Goal: Find contact information: Find contact information

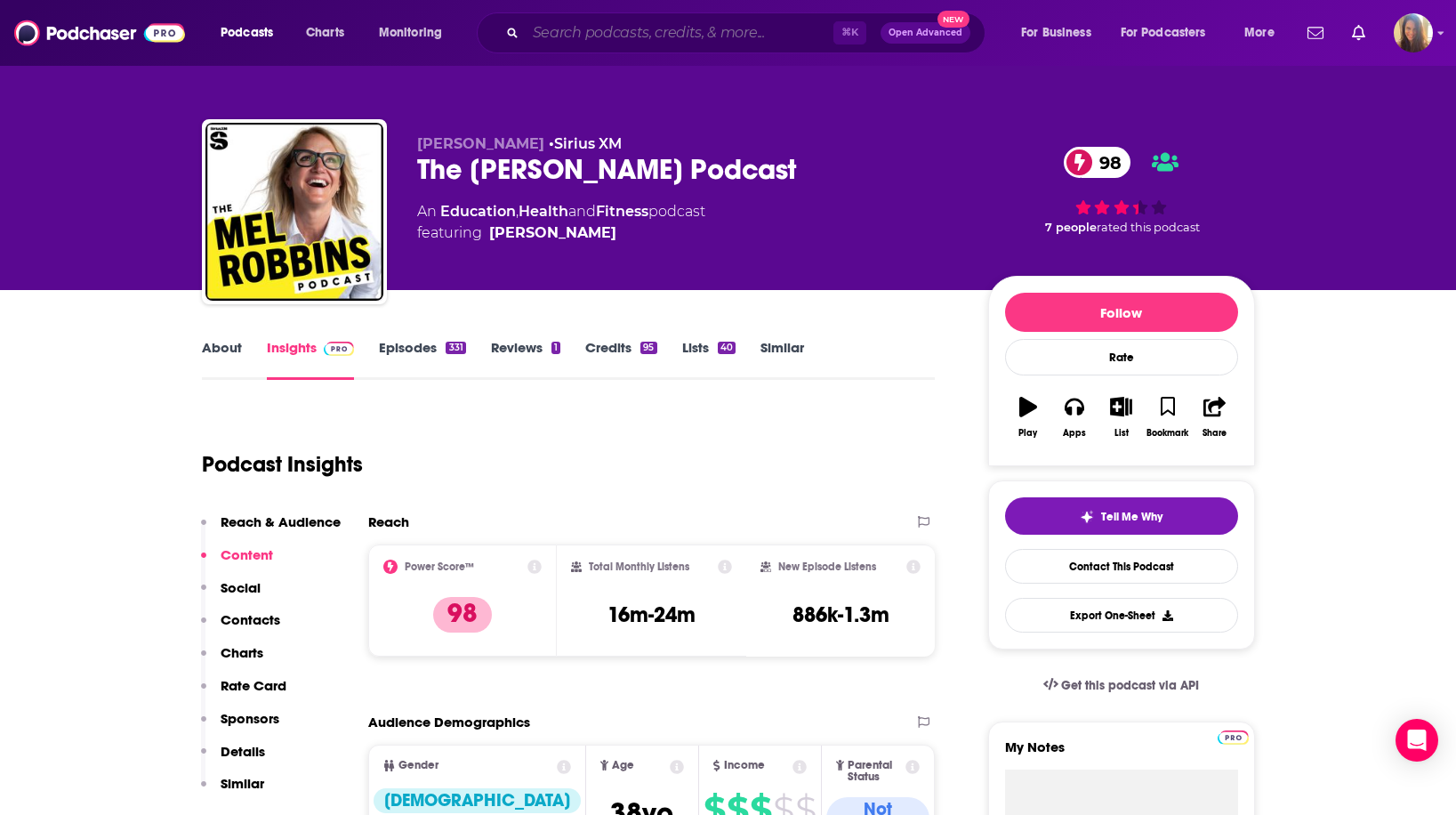
click at [658, 35] on input "Search podcasts, credits, & more..." at bounding box center [680, 33] width 308 height 29
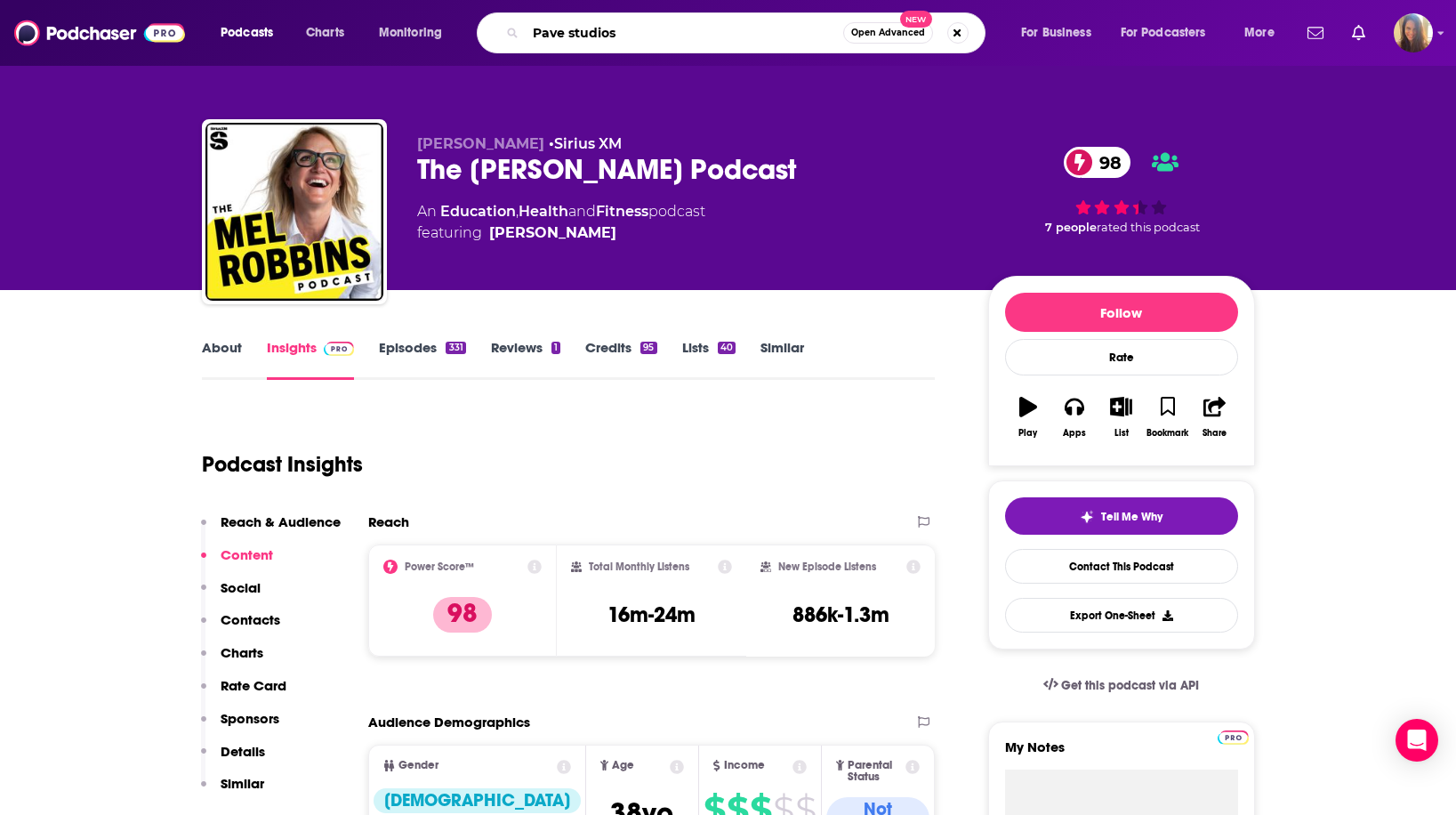
type input "Pave studios"
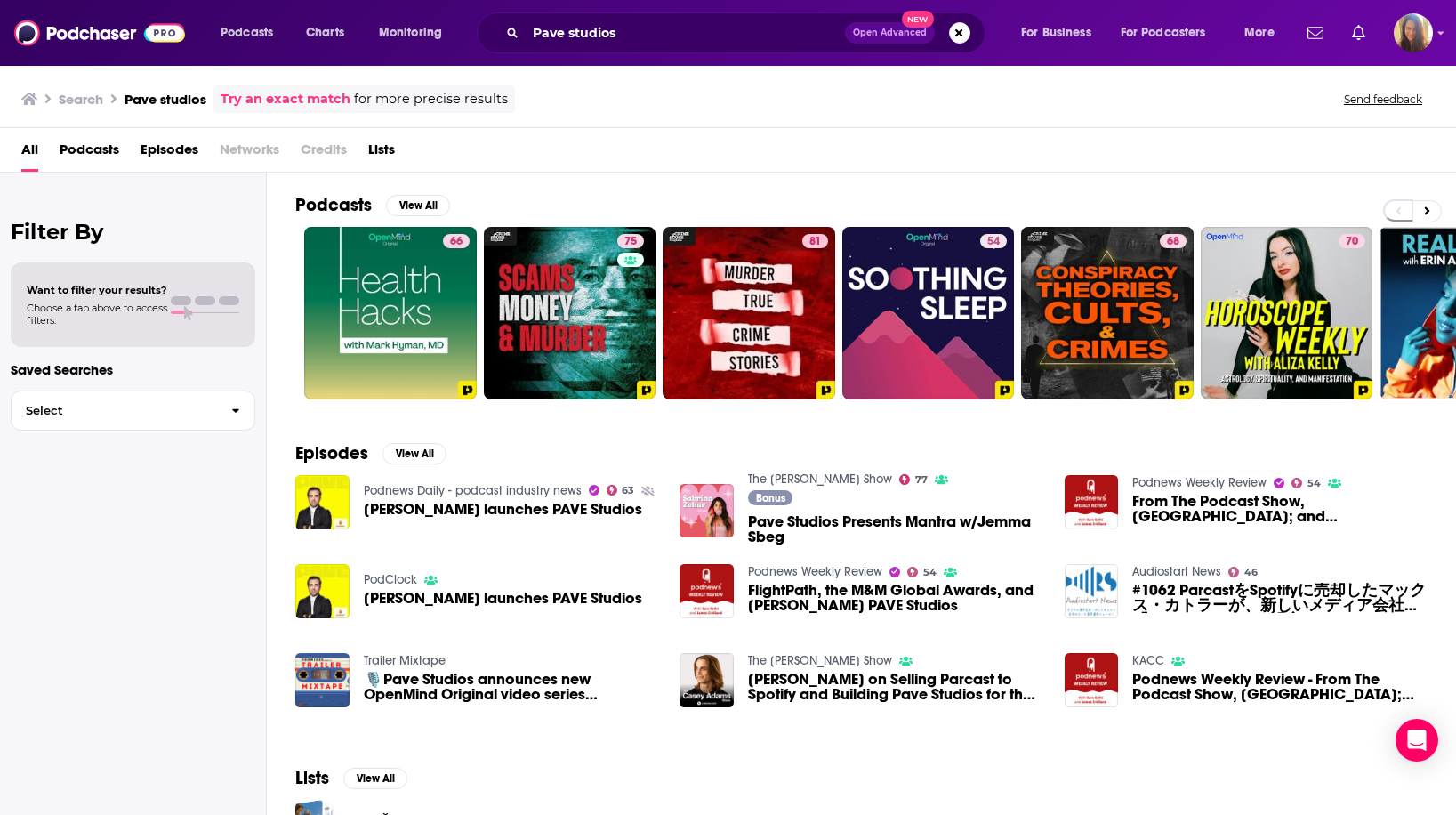
click at [489, 506] on span "[PERSON_NAME] launches PAVE Studios" at bounding box center [502, 510] width 278 height 15
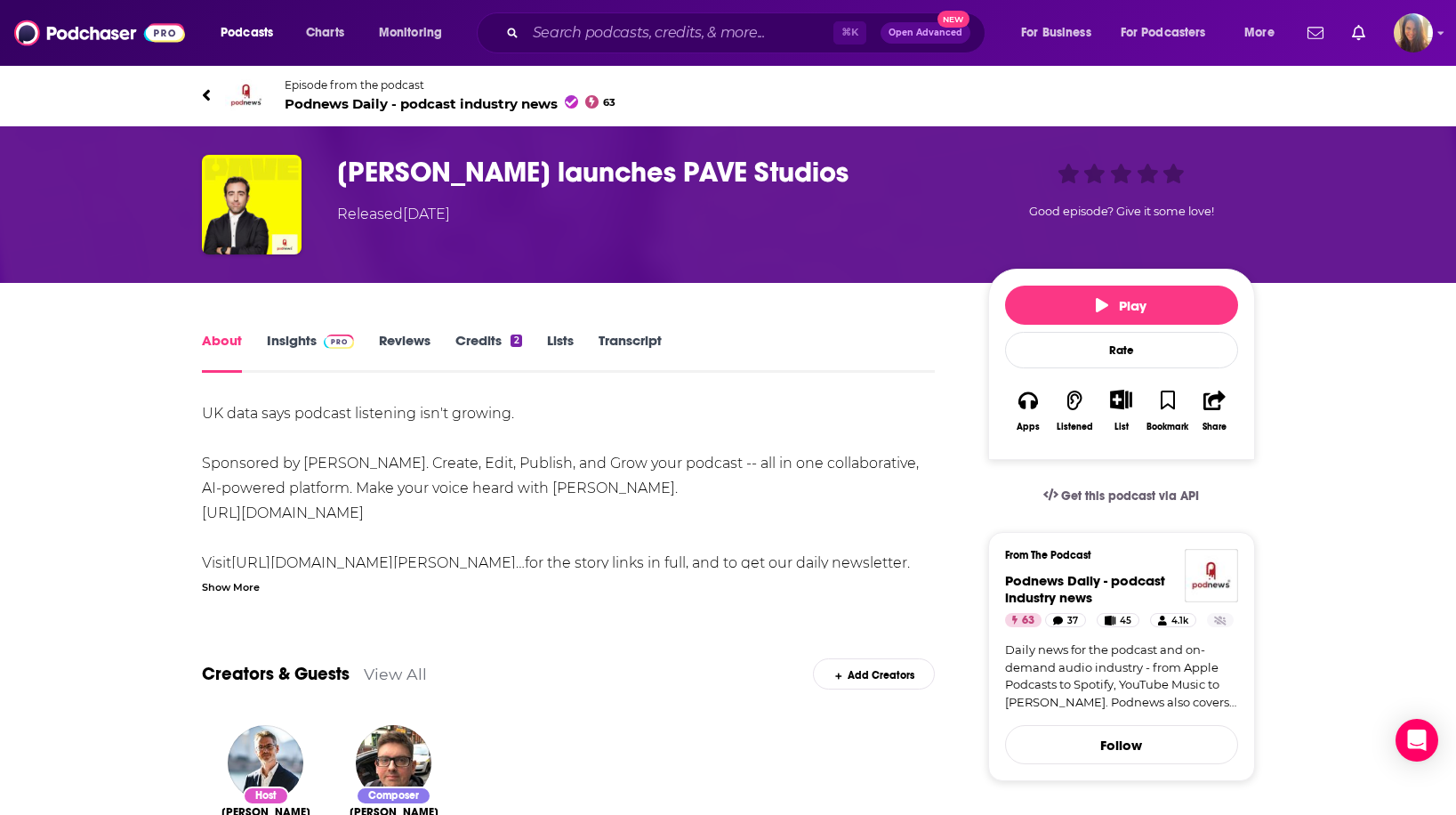
click at [306, 349] on link "Insights" at bounding box center [311, 352] width 88 height 41
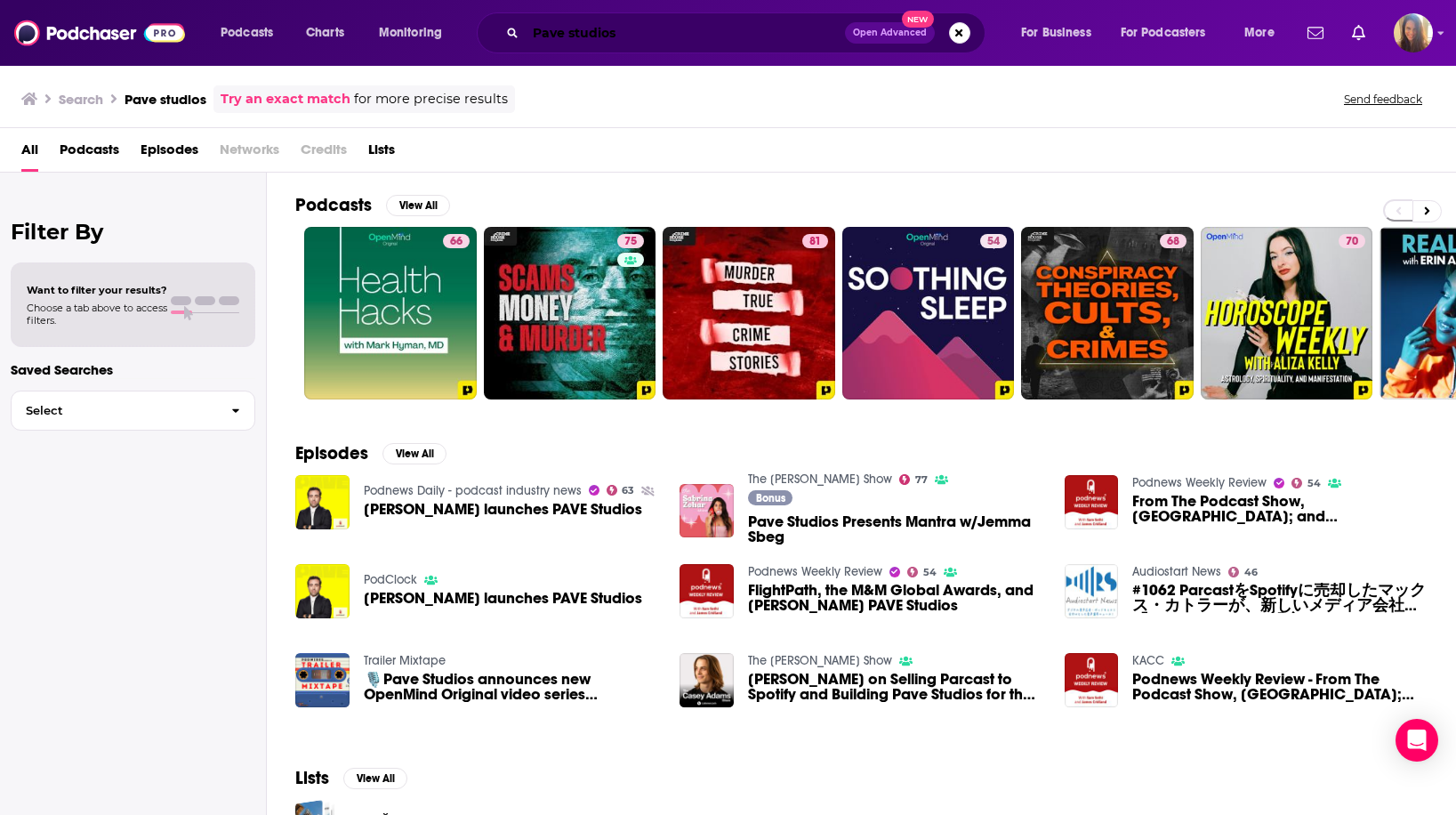
click at [642, 35] on input "Pave studios" at bounding box center [686, 33] width 319 height 29
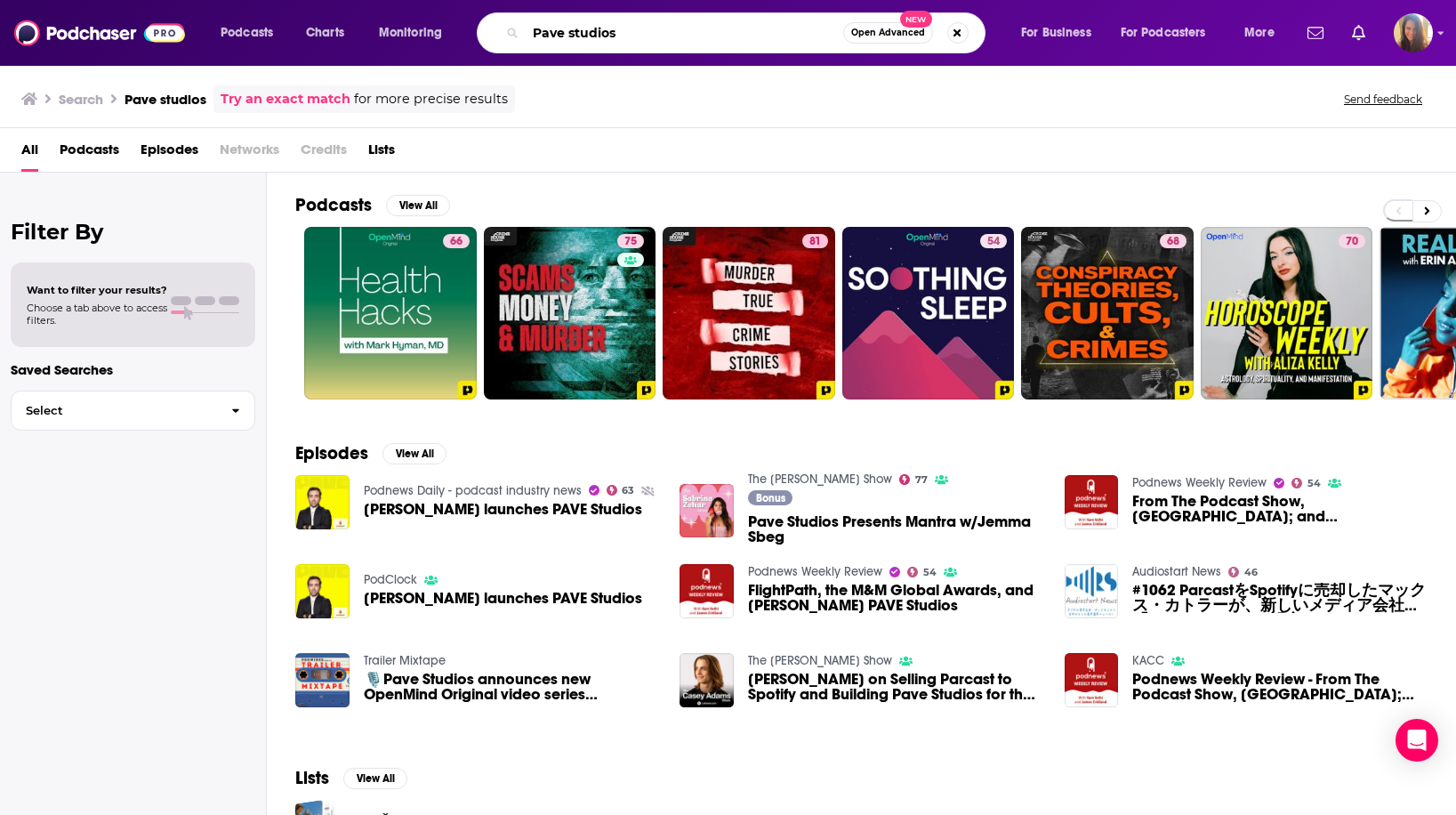
click at [642, 35] on input "Pave studios" at bounding box center [685, 33] width 317 height 29
type input "crime junkie"
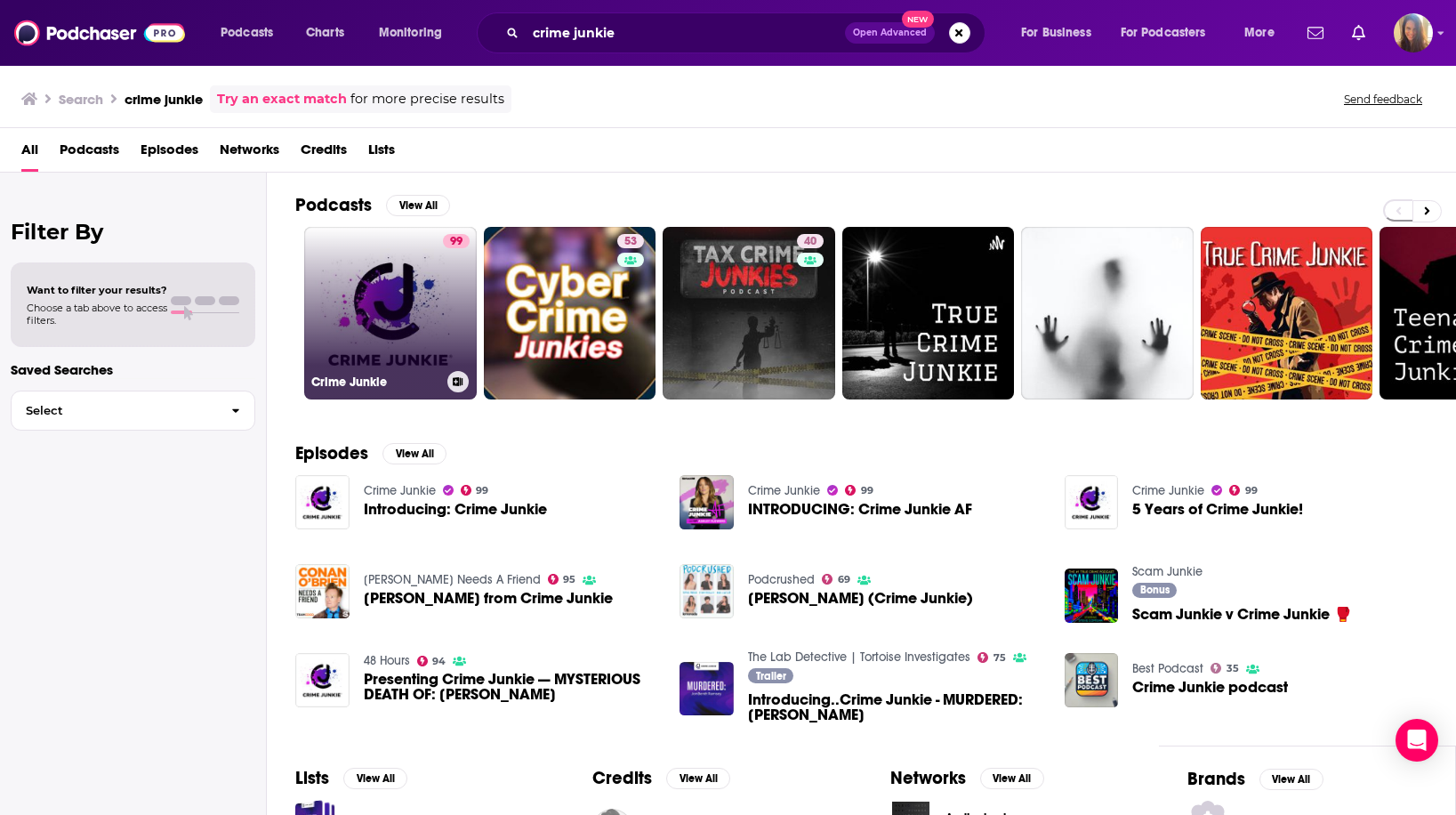
click at [390, 302] on link "99 Crime Junkie" at bounding box center [389, 313] width 172 height 172
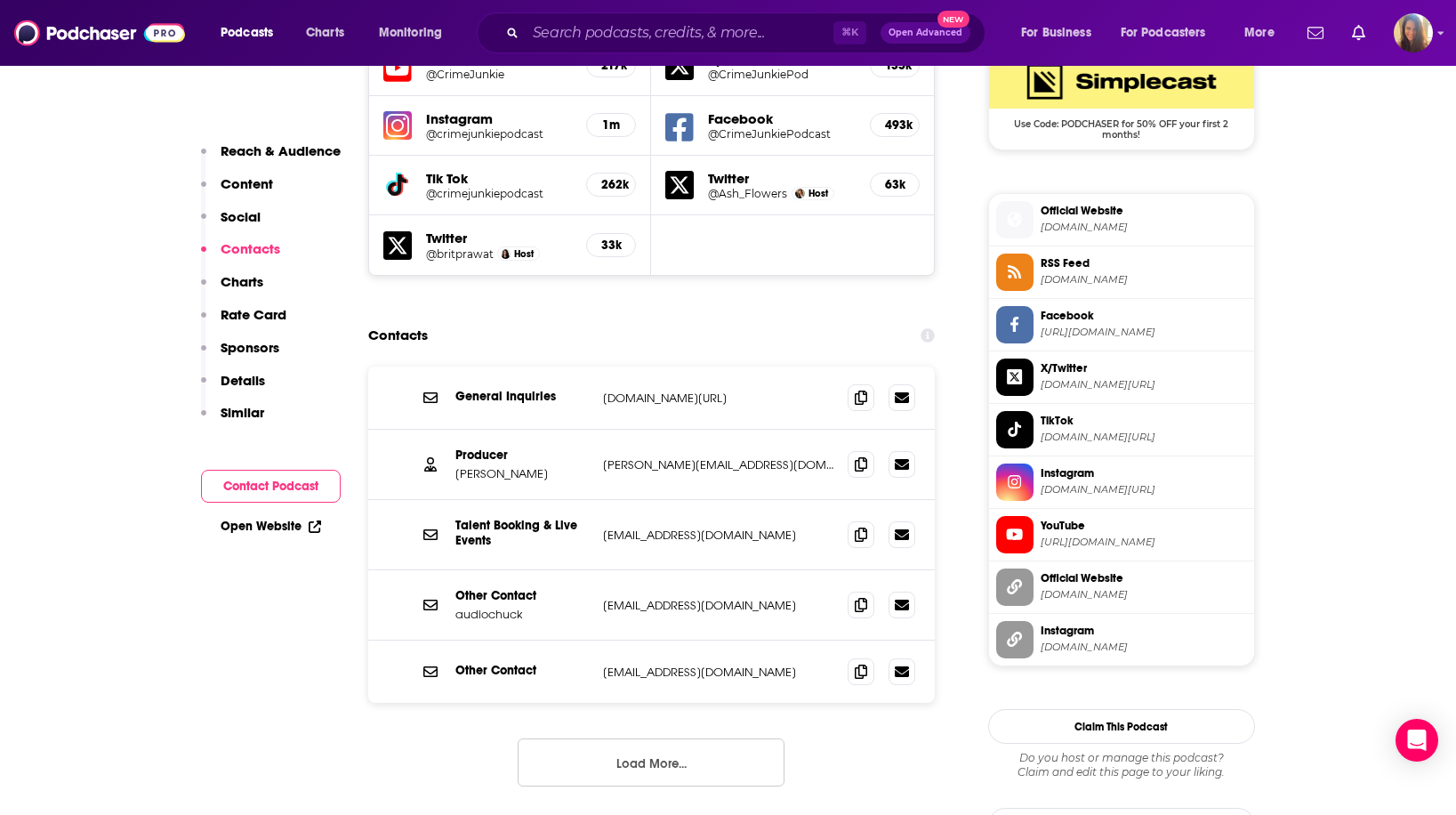
scroll to position [1697, 0]
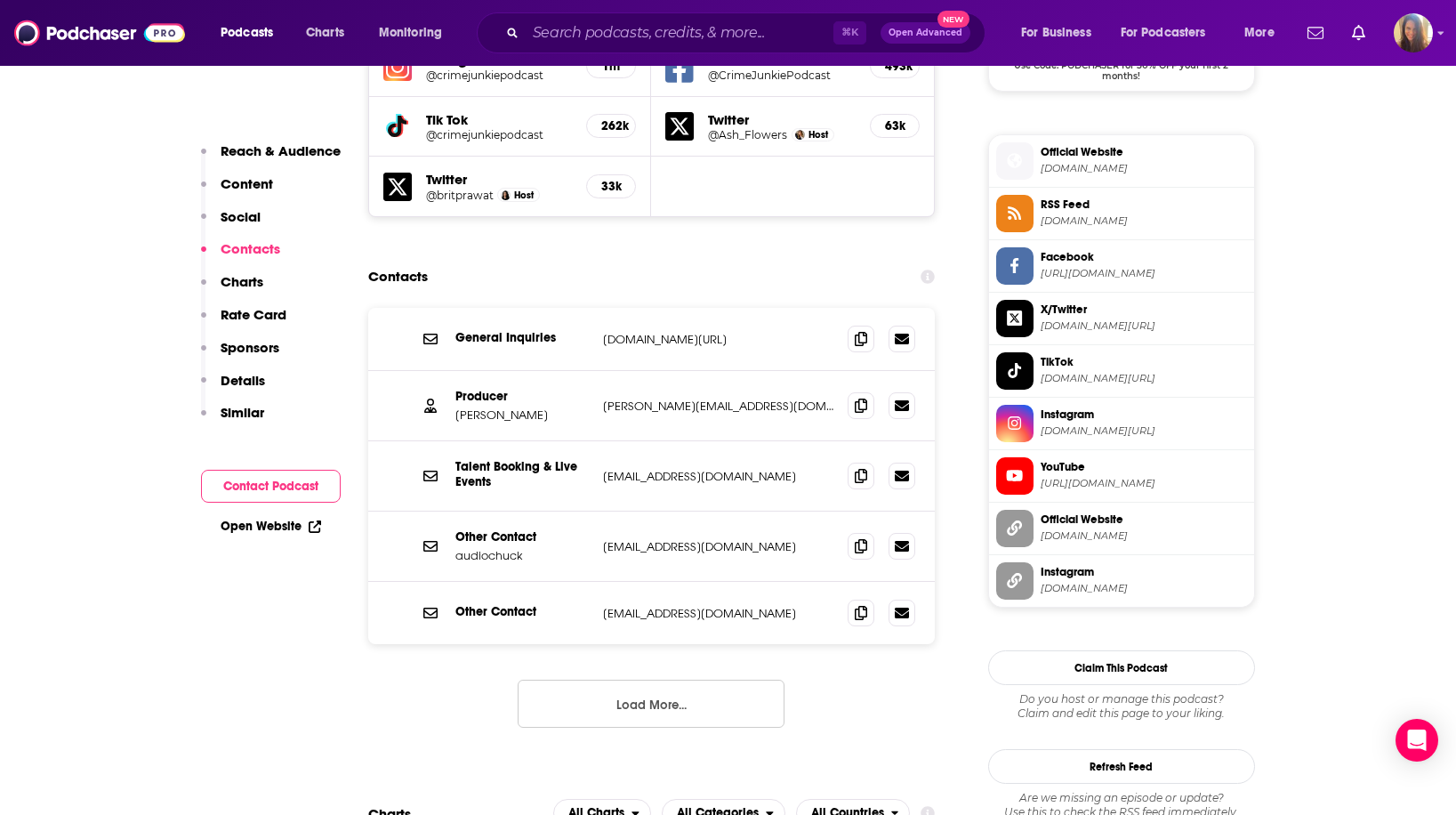
click at [672, 680] on button "Load More..." at bounding box center [650, 704] width 266 height 48
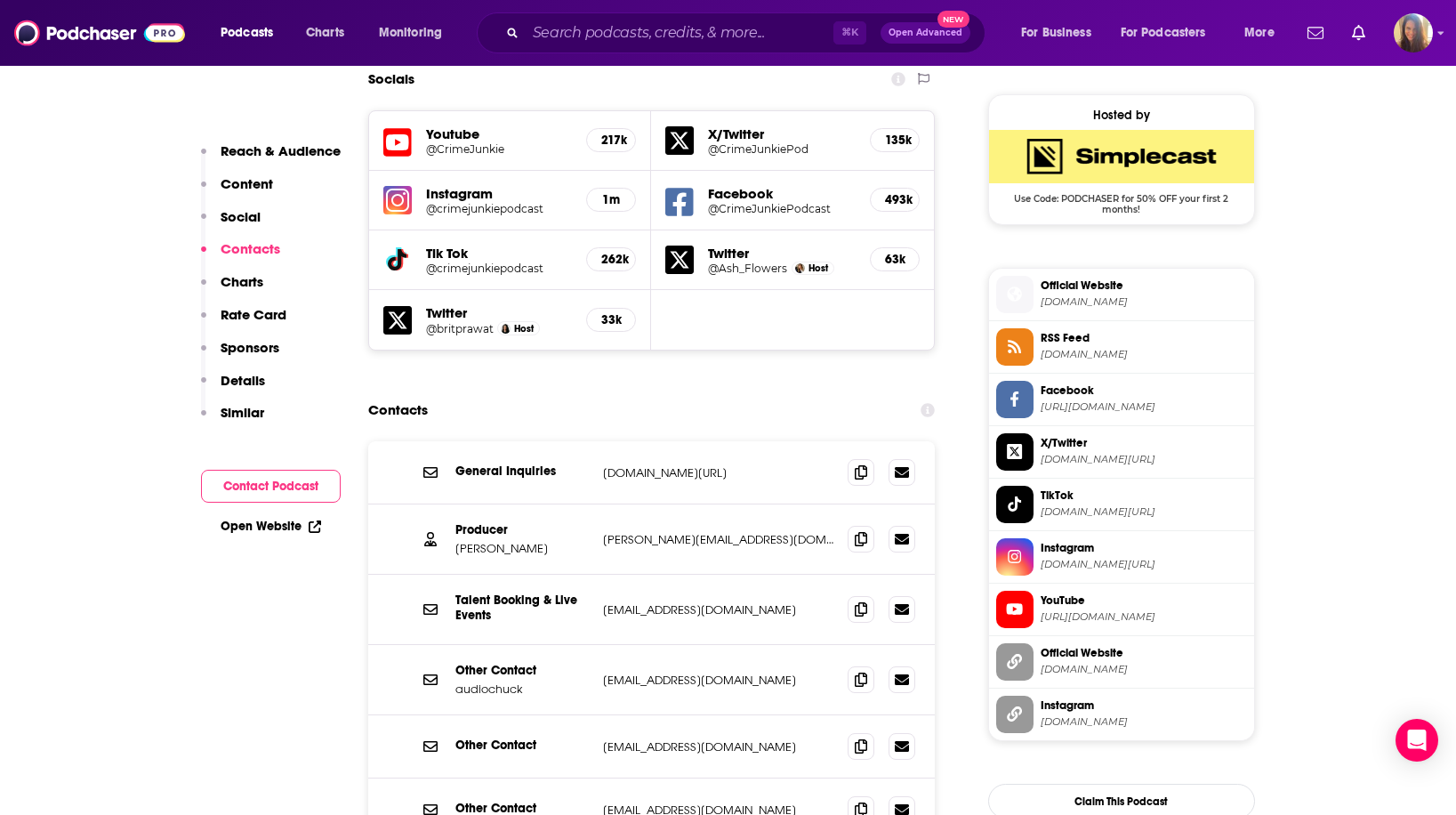
scroll to position [1558, 0]
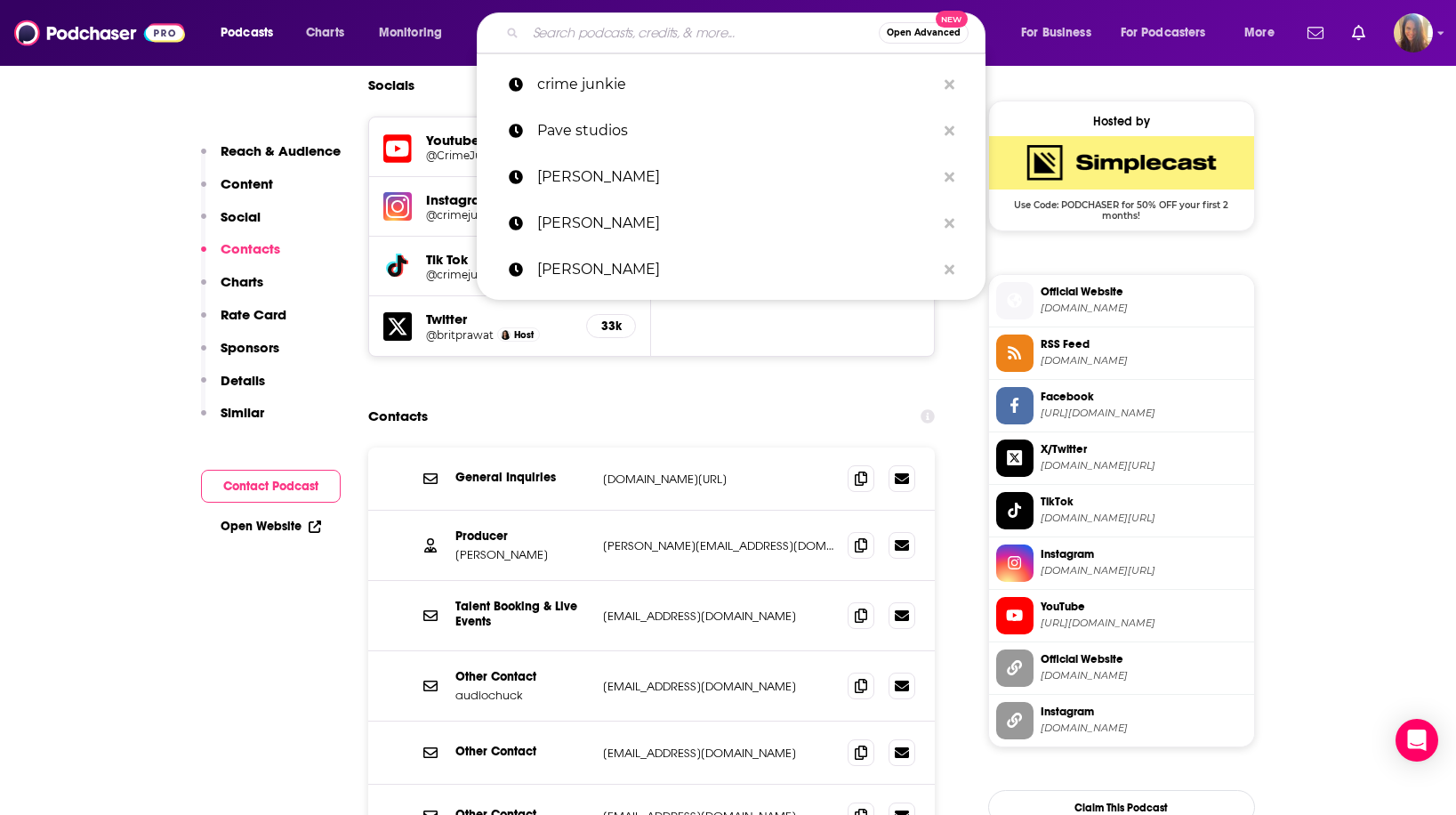
click at [602, 40] on input "Search podcasts, credits, & more..." at bounding box center [702, 33] width 353 height 29
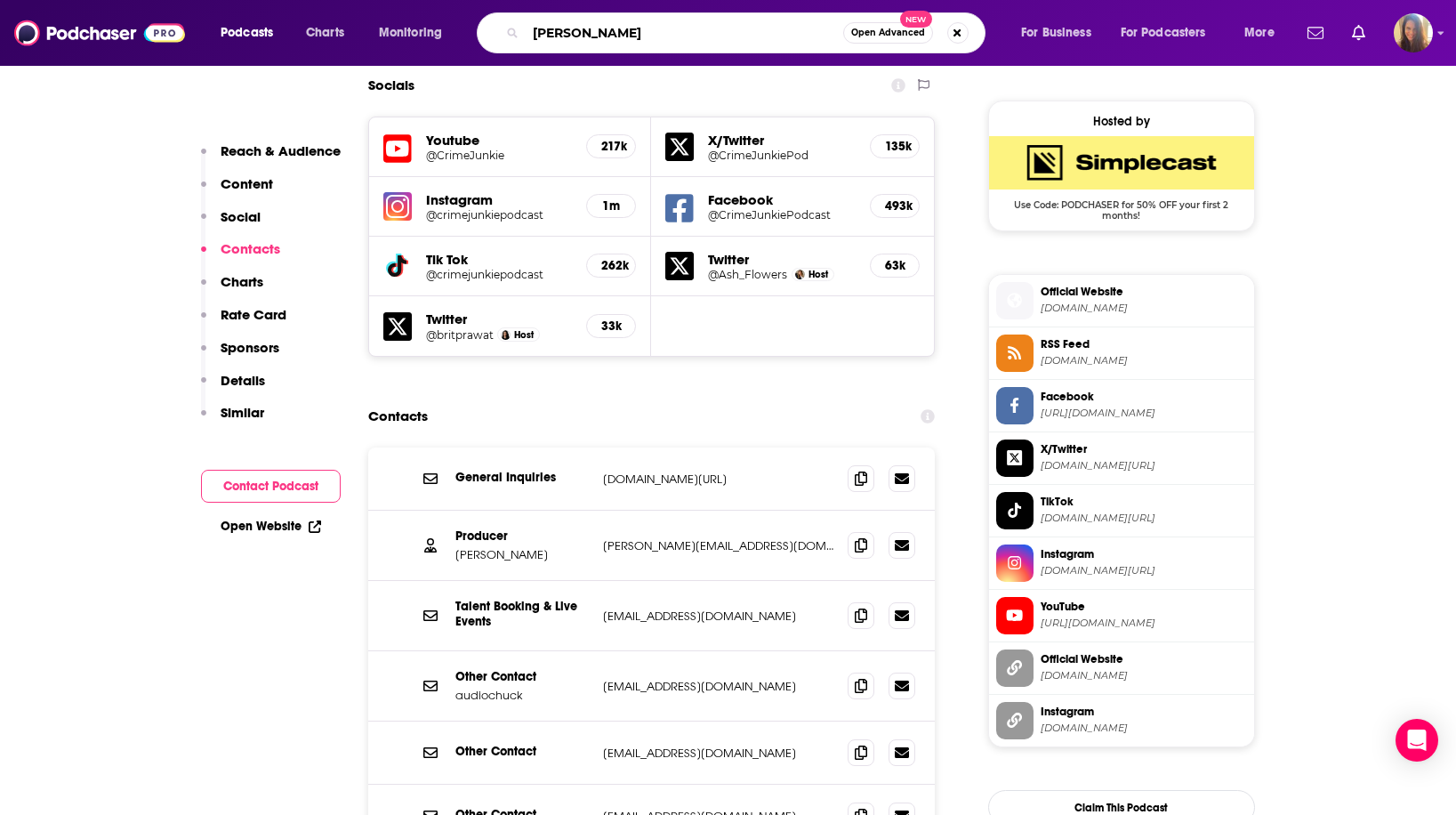
type input "[PERSON_NAME]"
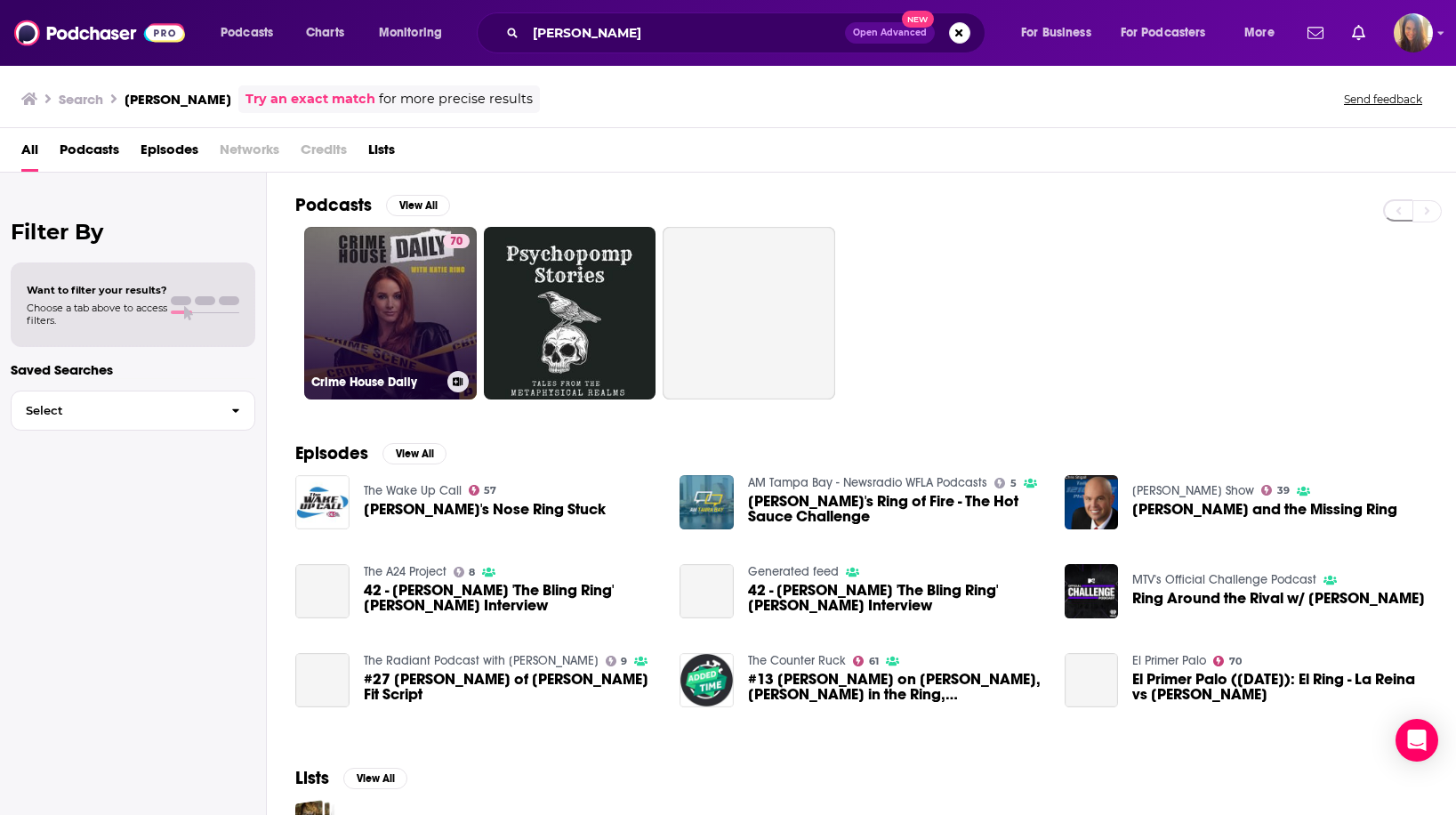
click at [397, 320] on link "70 Crime House Daily" at bounding box center [389, 313] width 172 height 172
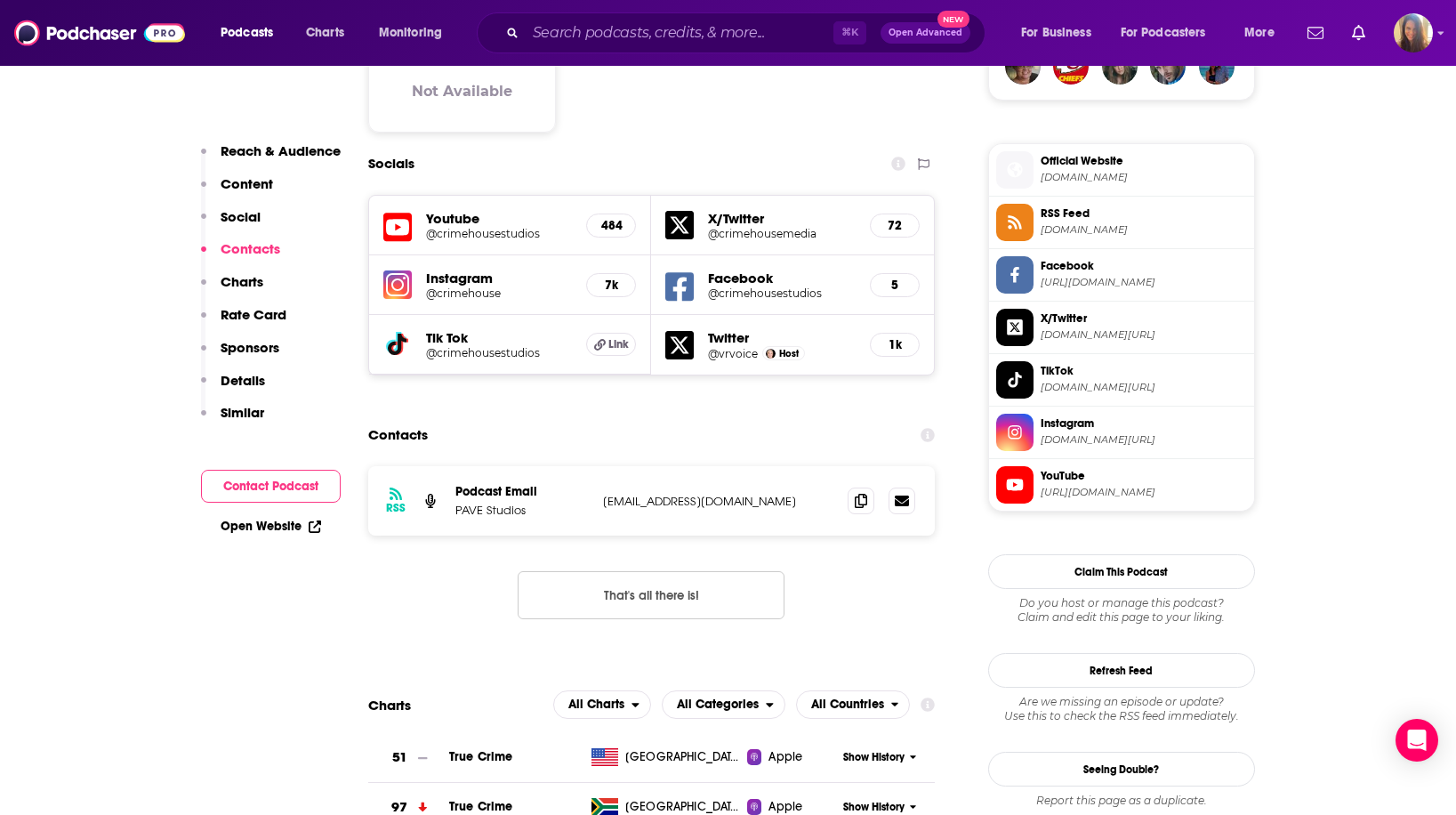
scroll to position [1511, 0]
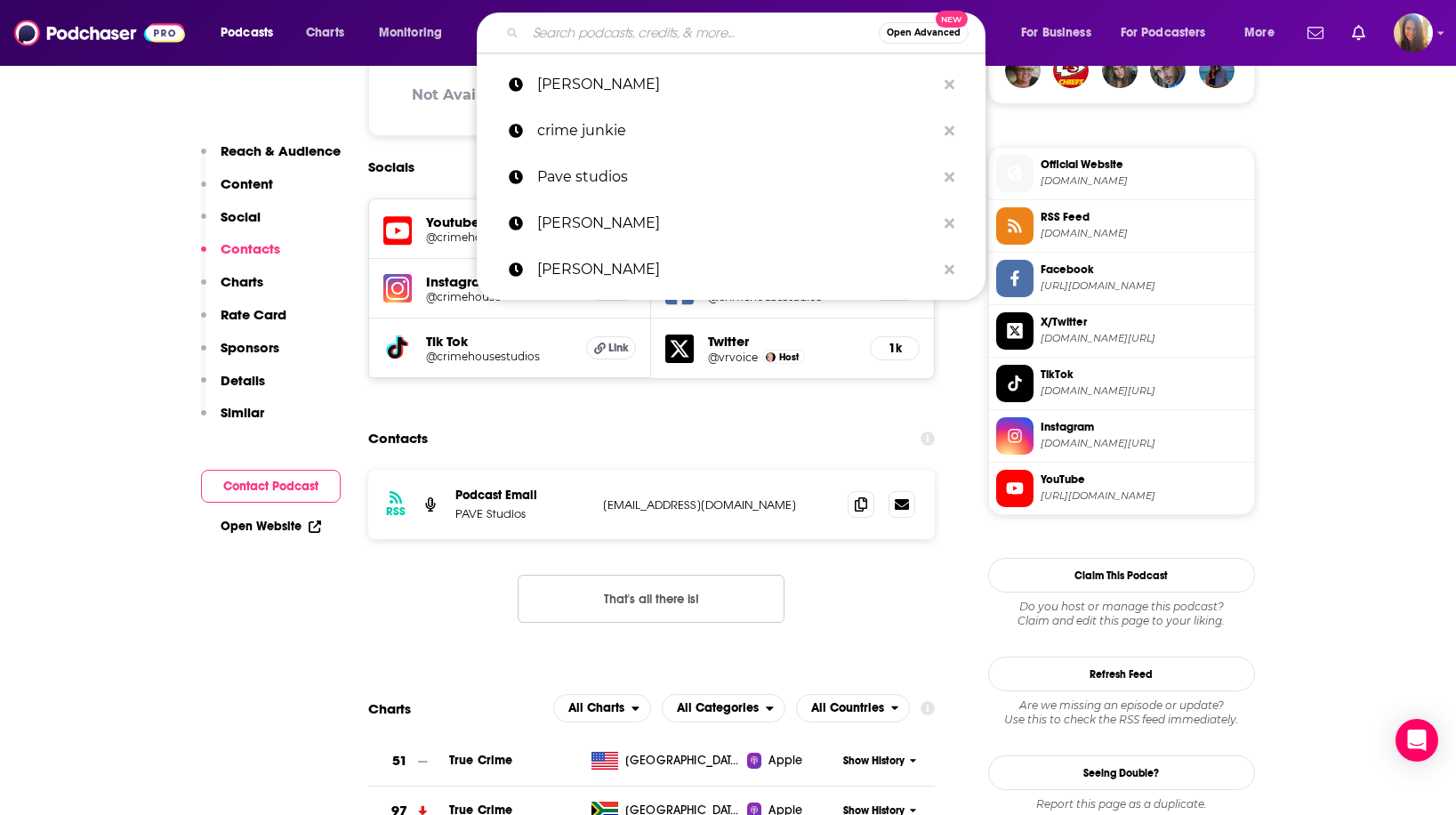
click at [610, 40] on input "Search podcasts, credits, & more..." at bounding box center [702, 33] width 353 height 29
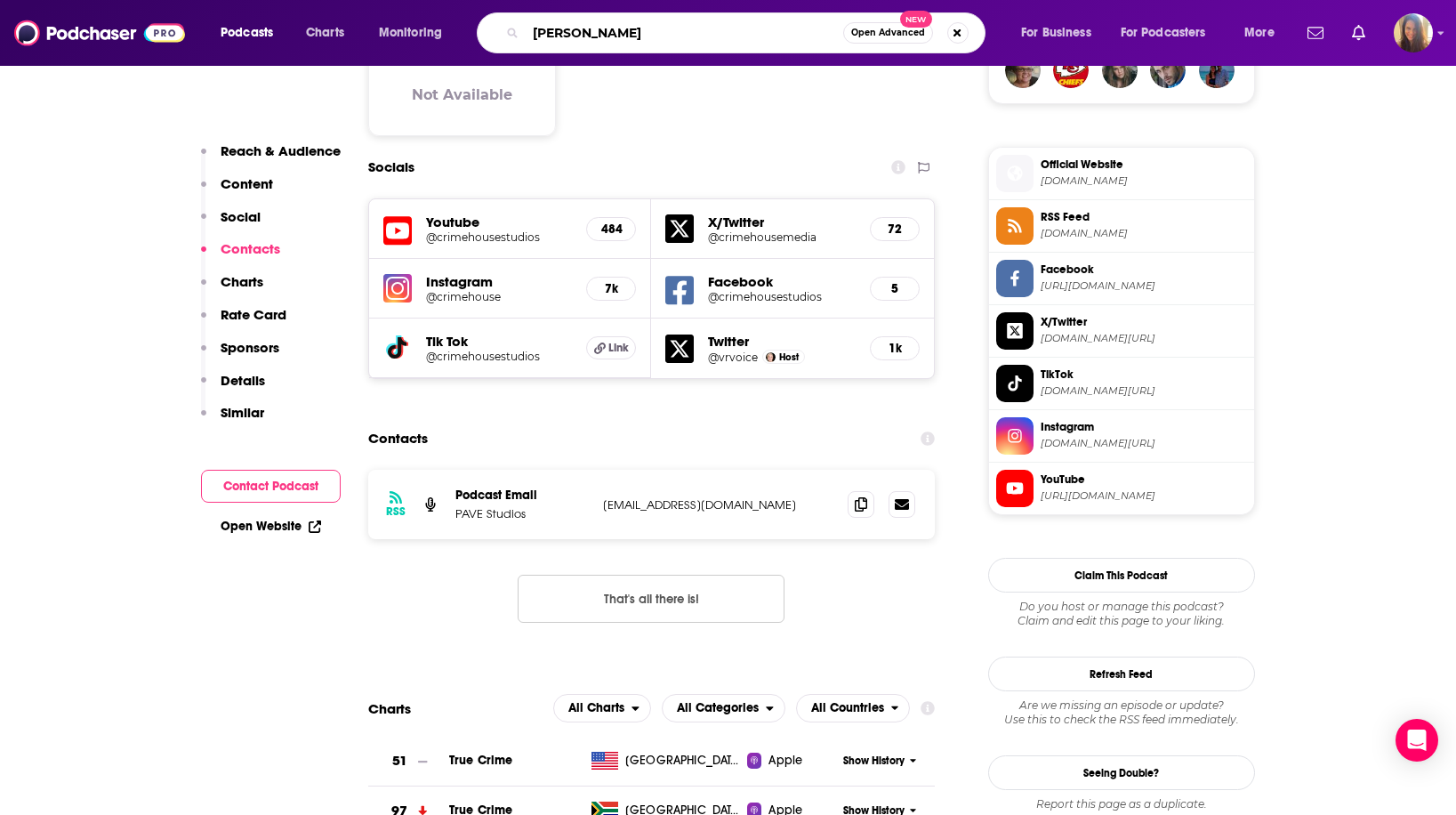
type input "[PERSON_NAME]"
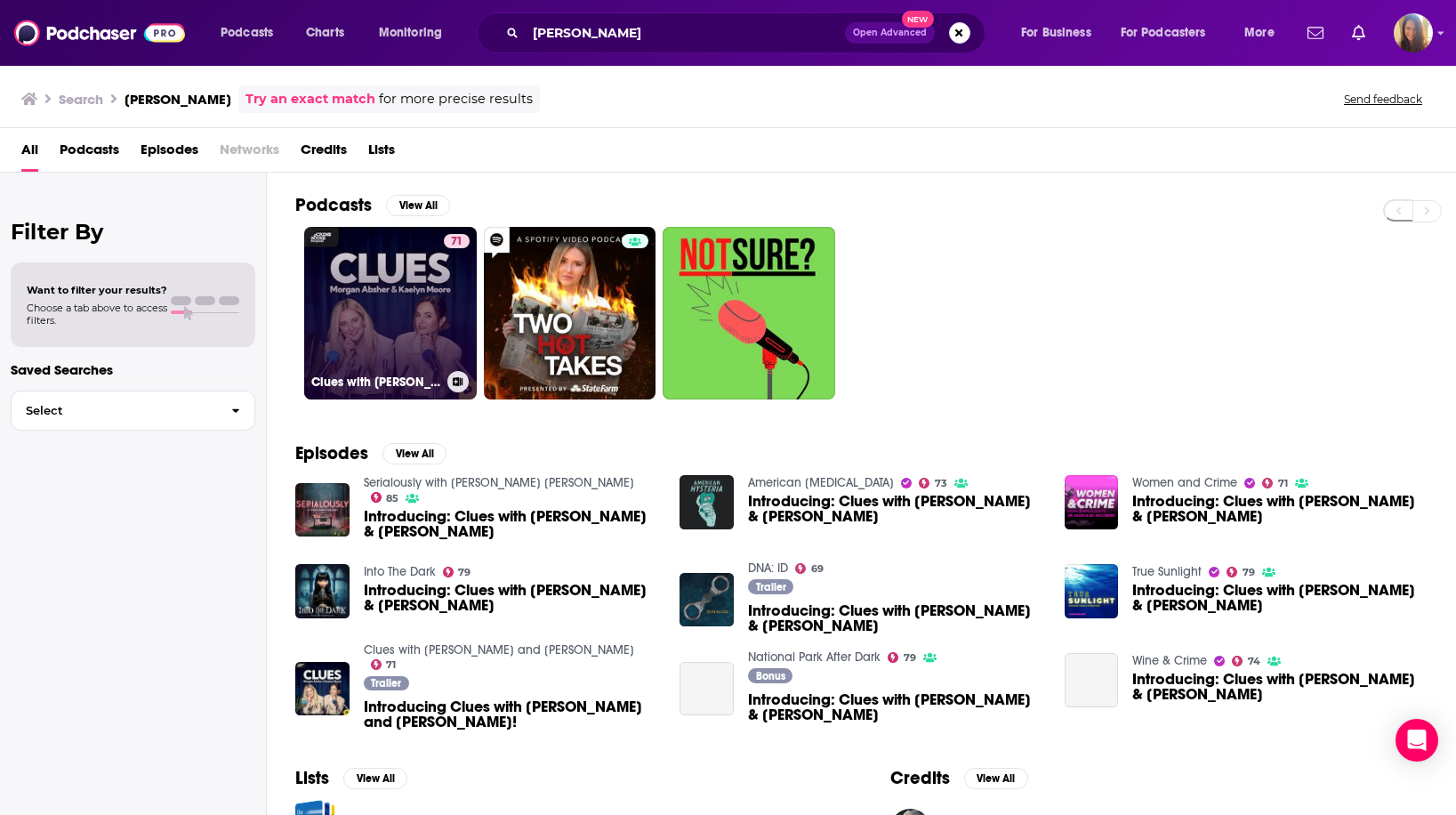
click at [403, 336] on link "71 Clues with [PERSON_NAME] and [PERSON_NAME]" at bounding box center [389, 313] width 172 height 172
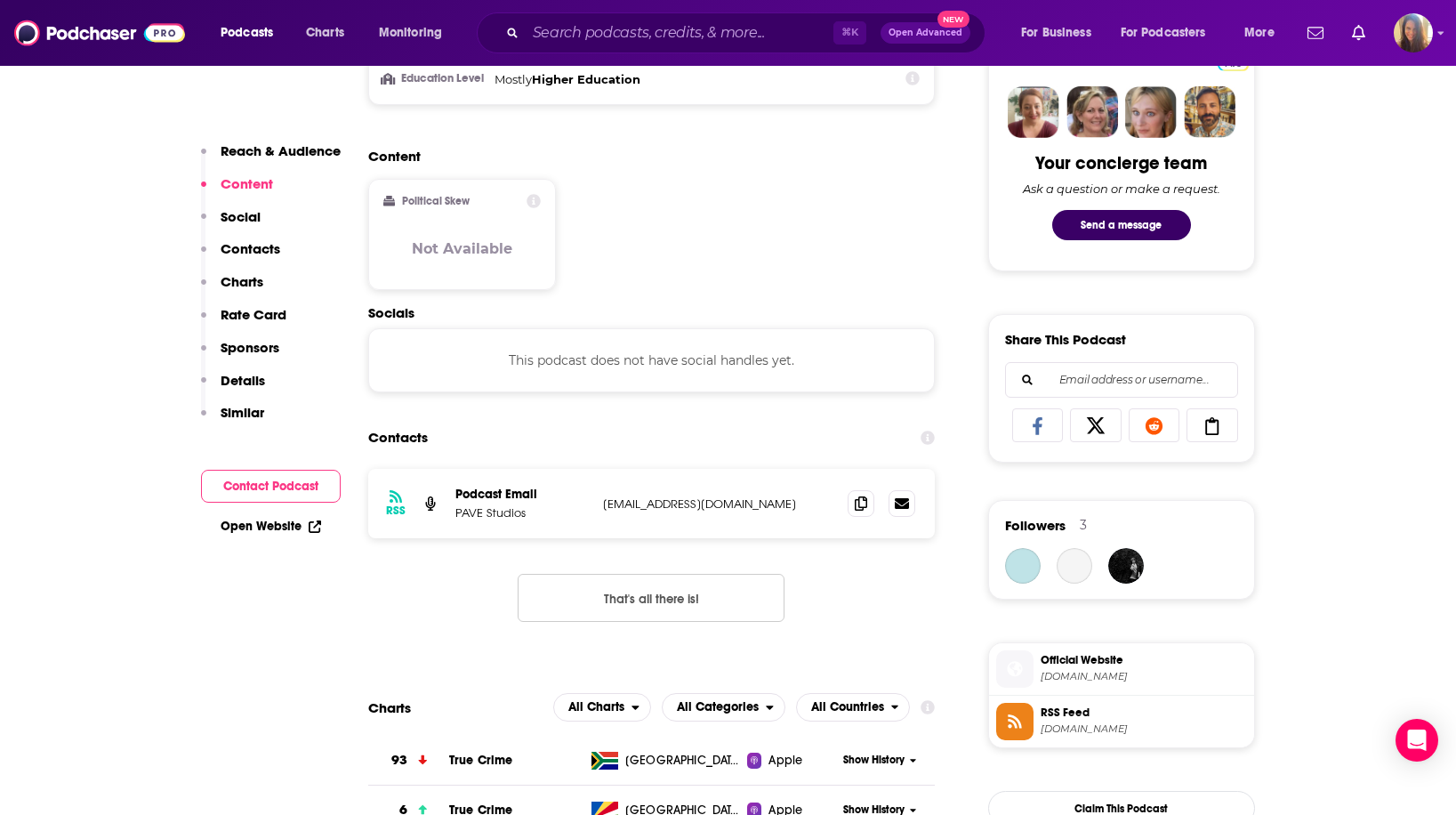
scroll to position [1024, 0]
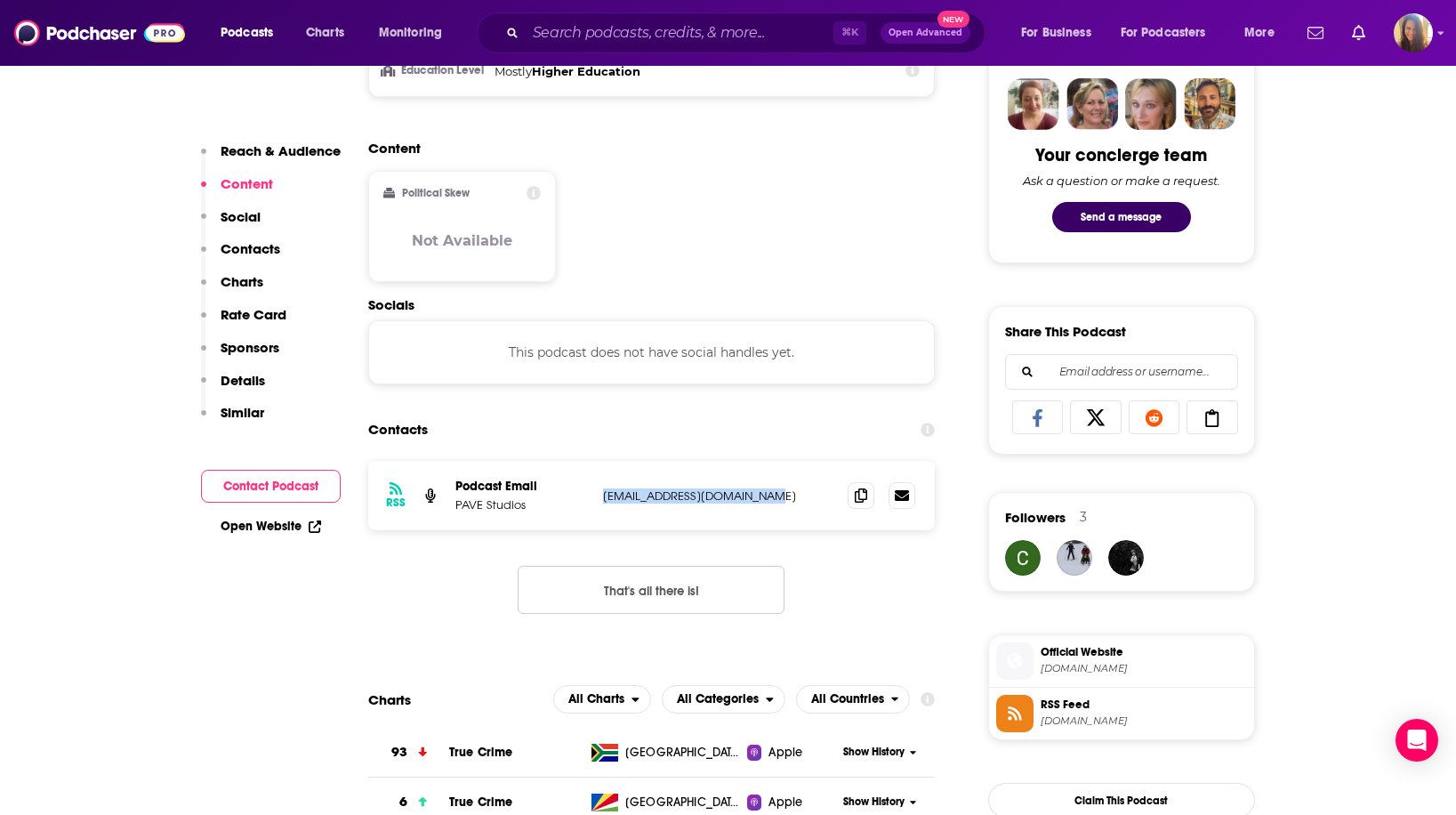
drag, startPoint x: 595, startPoint y: 499, endPoint x: 778, endPoint y: 498, distance: 183.0
click at [778, 498] on div "RSS Podcast Email PAVE Studios [EMAIL_ADDRESS][DOMAIN_NAME] [EMAIL_ADDRESS][DOM…" at bounding box center [652, 496] width 567 height 69
copy p "[EMAIL_ADDRESS][DOMAIN_NAME]"
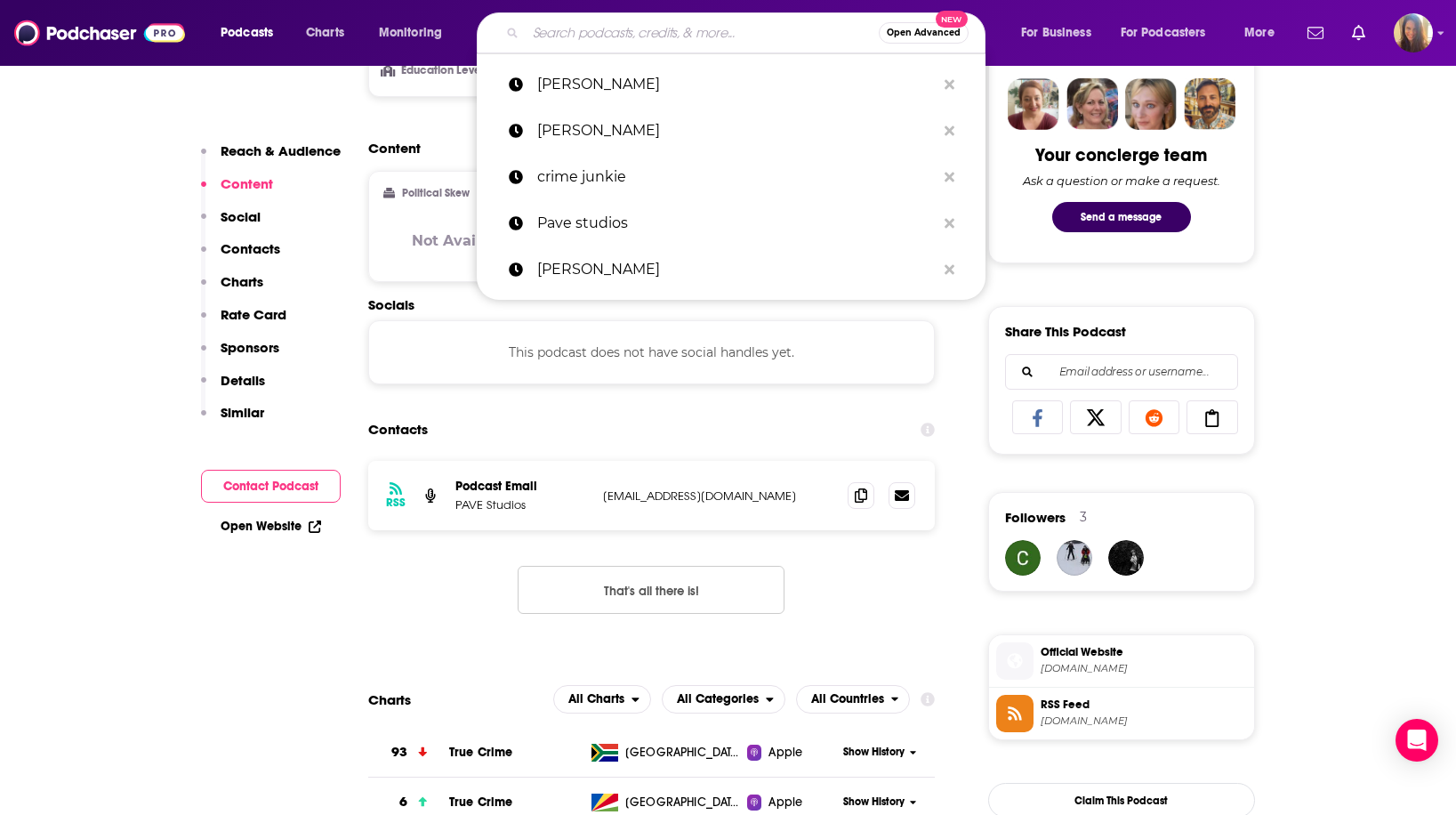
click at [644, 37] on input "Search podcasts, credits, & more..." at bounding box center [702, 33] width 353 height 29
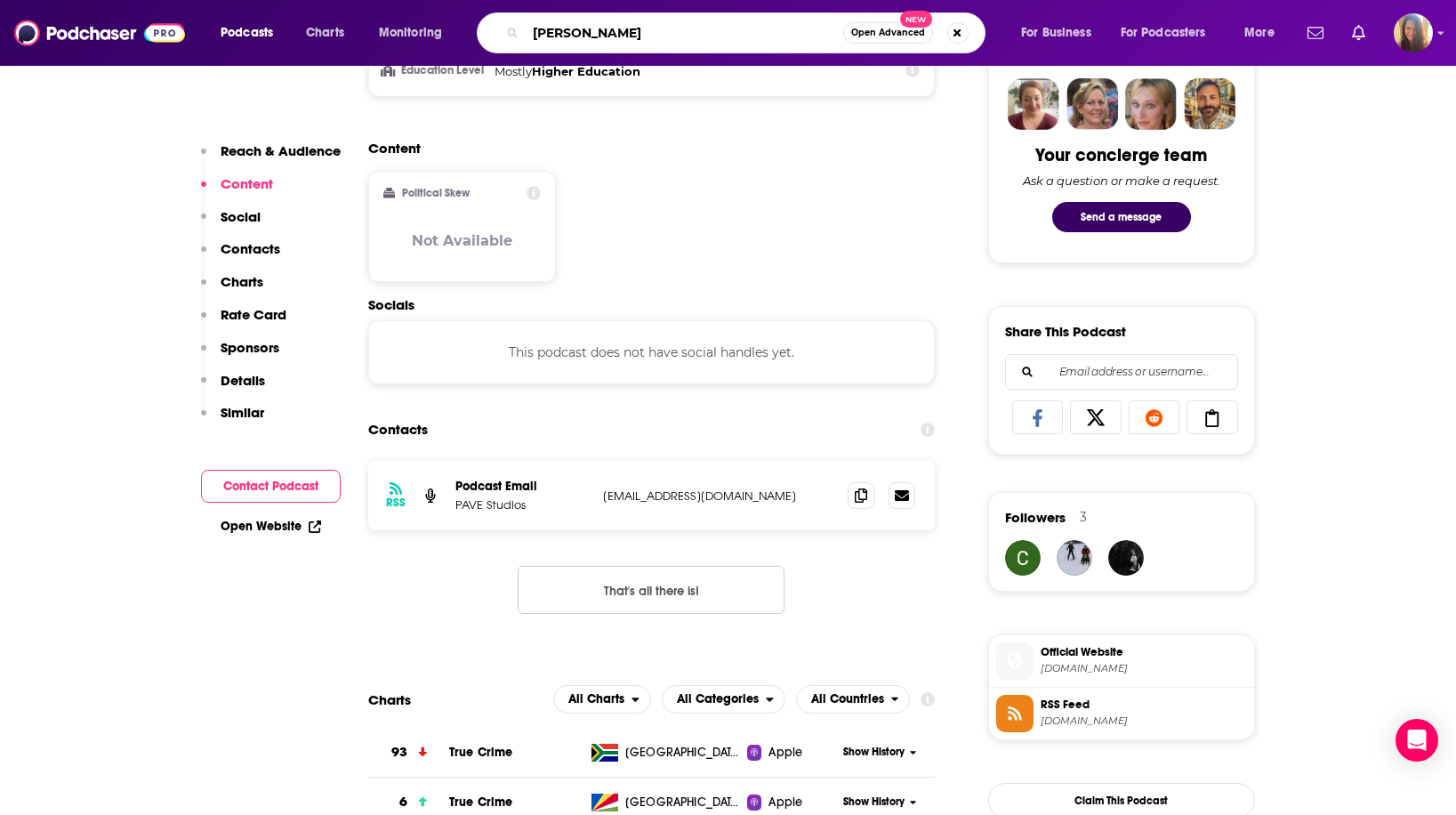
type input "[PERSON_NAME]"
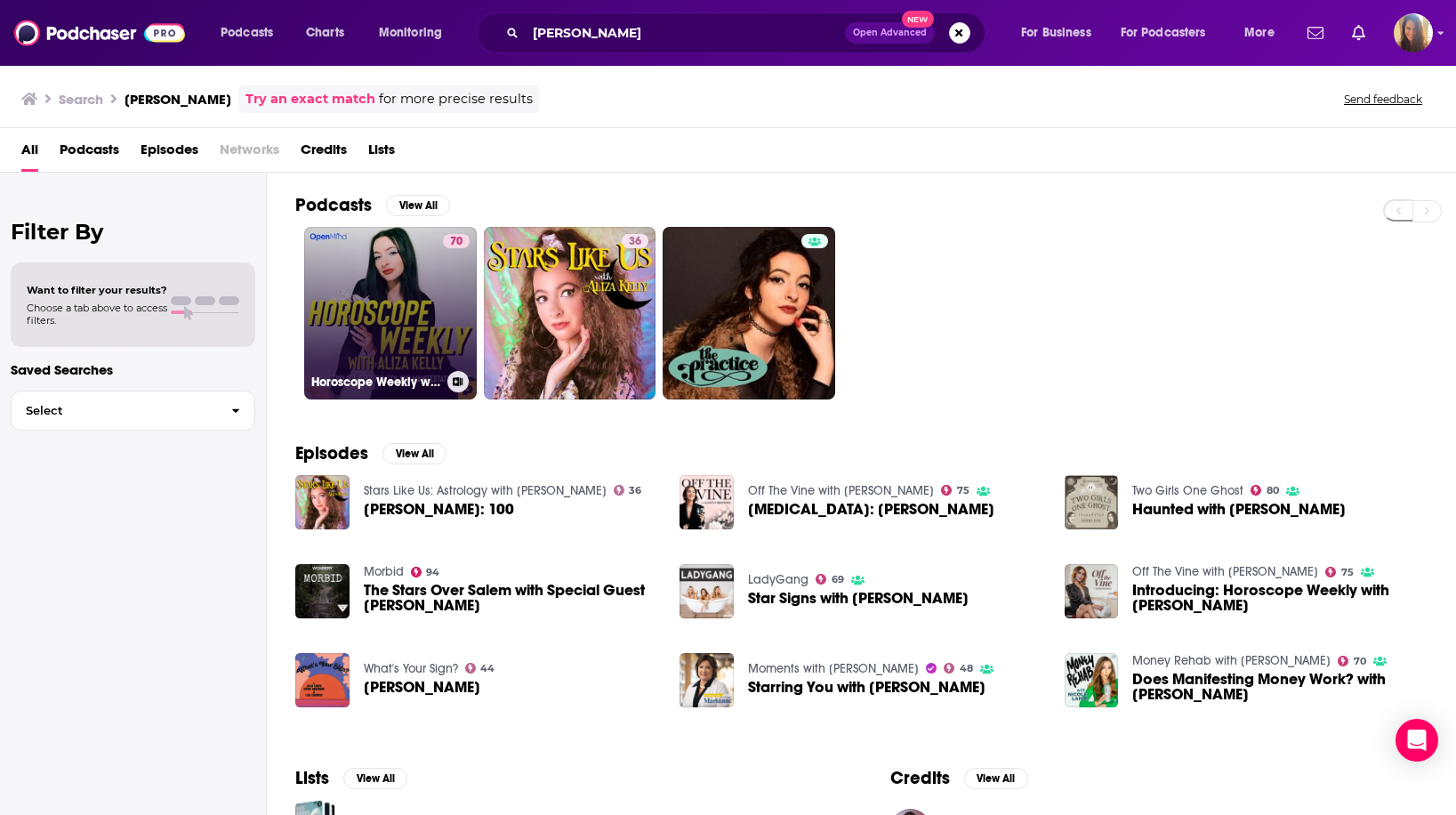
click at [399, 304] on link "70 Horoscope Weekly with [PERSON_NAME]" at bounding box center [389, 313] width 172 height 172
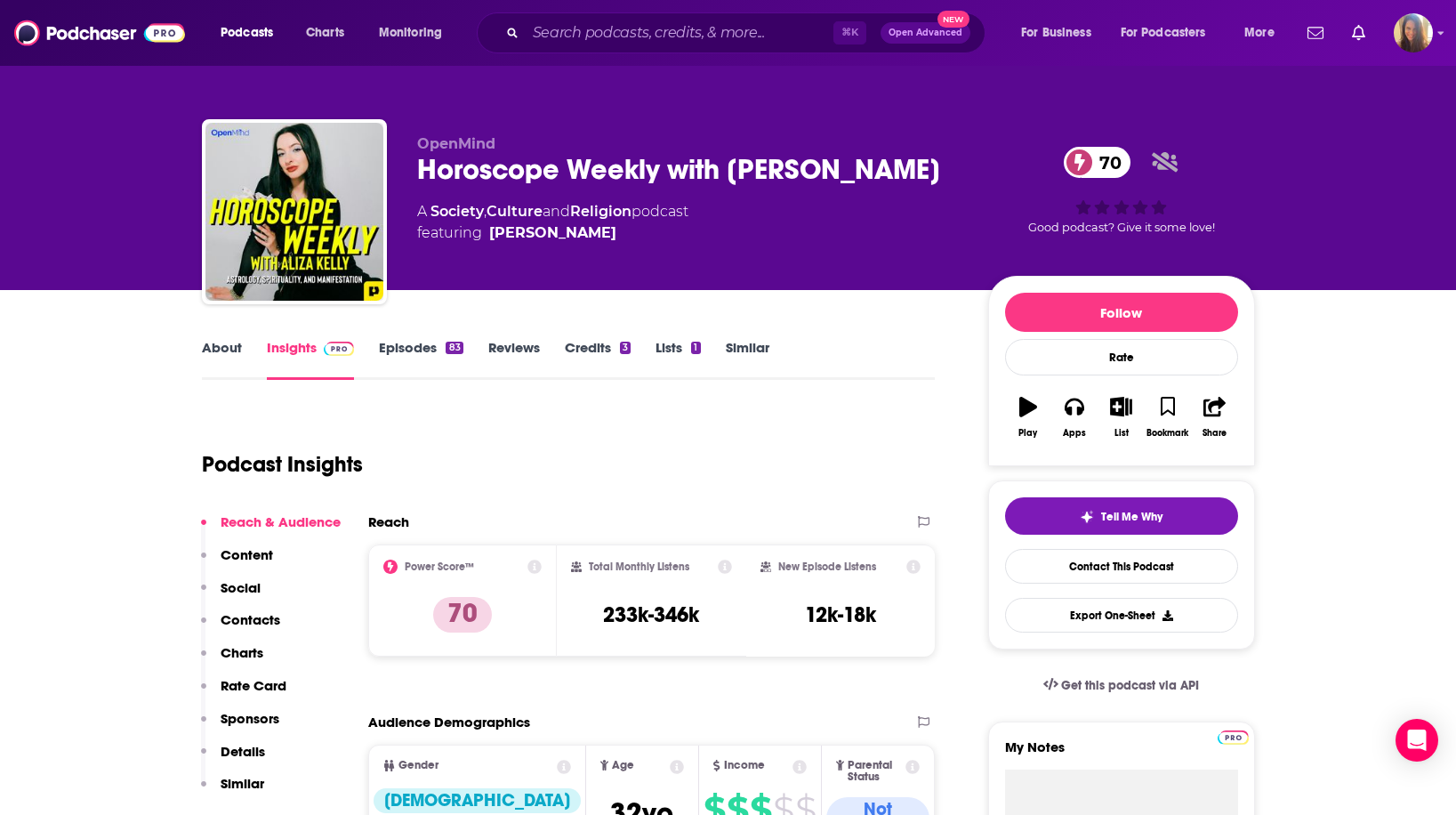
click at [228, 342] on link "About" at bounding box center [222, 359] width 40 height 41
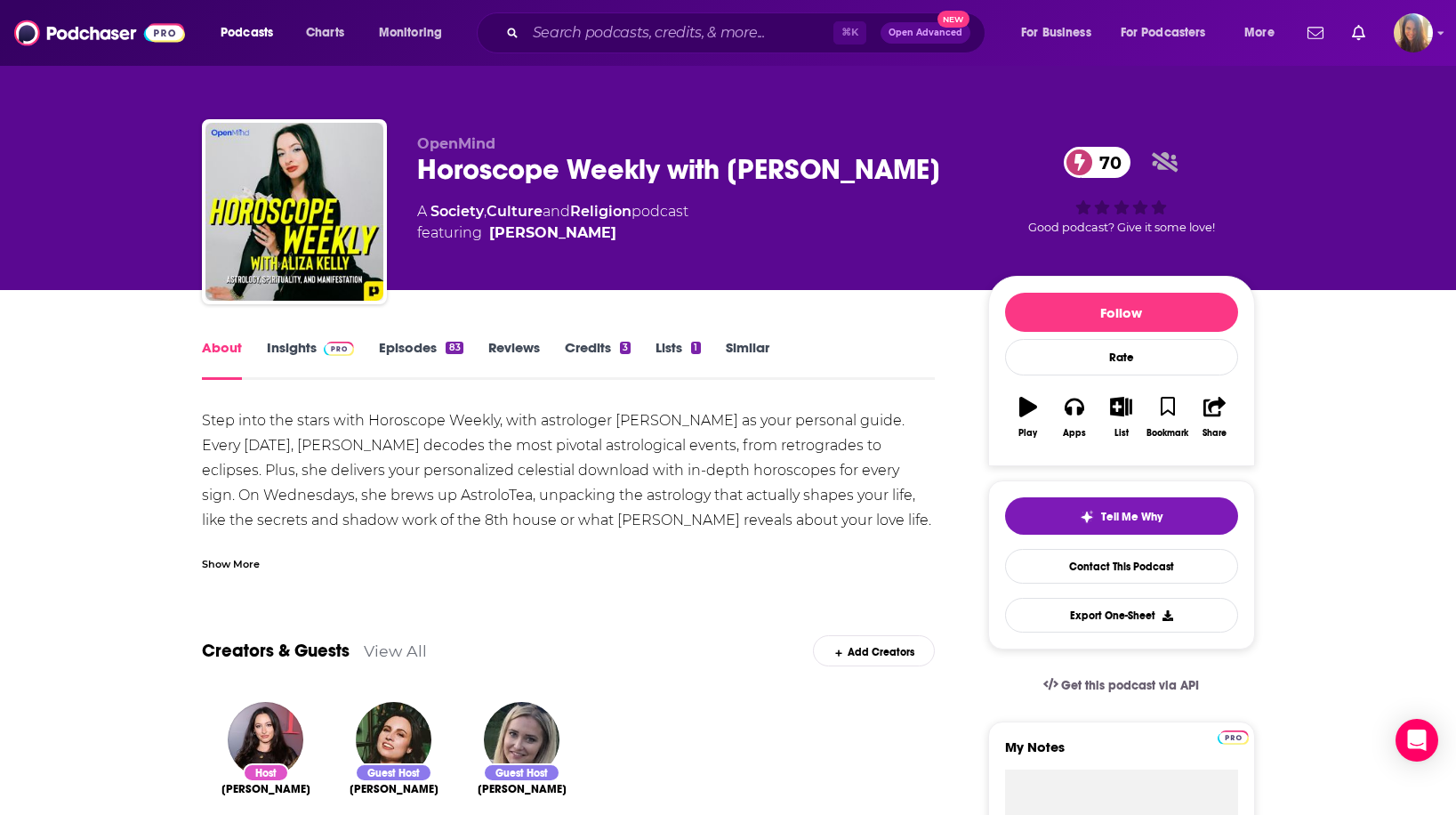
click at [240, 555] on div "Show More" at bounding box center [231, 563] width 58 height 17
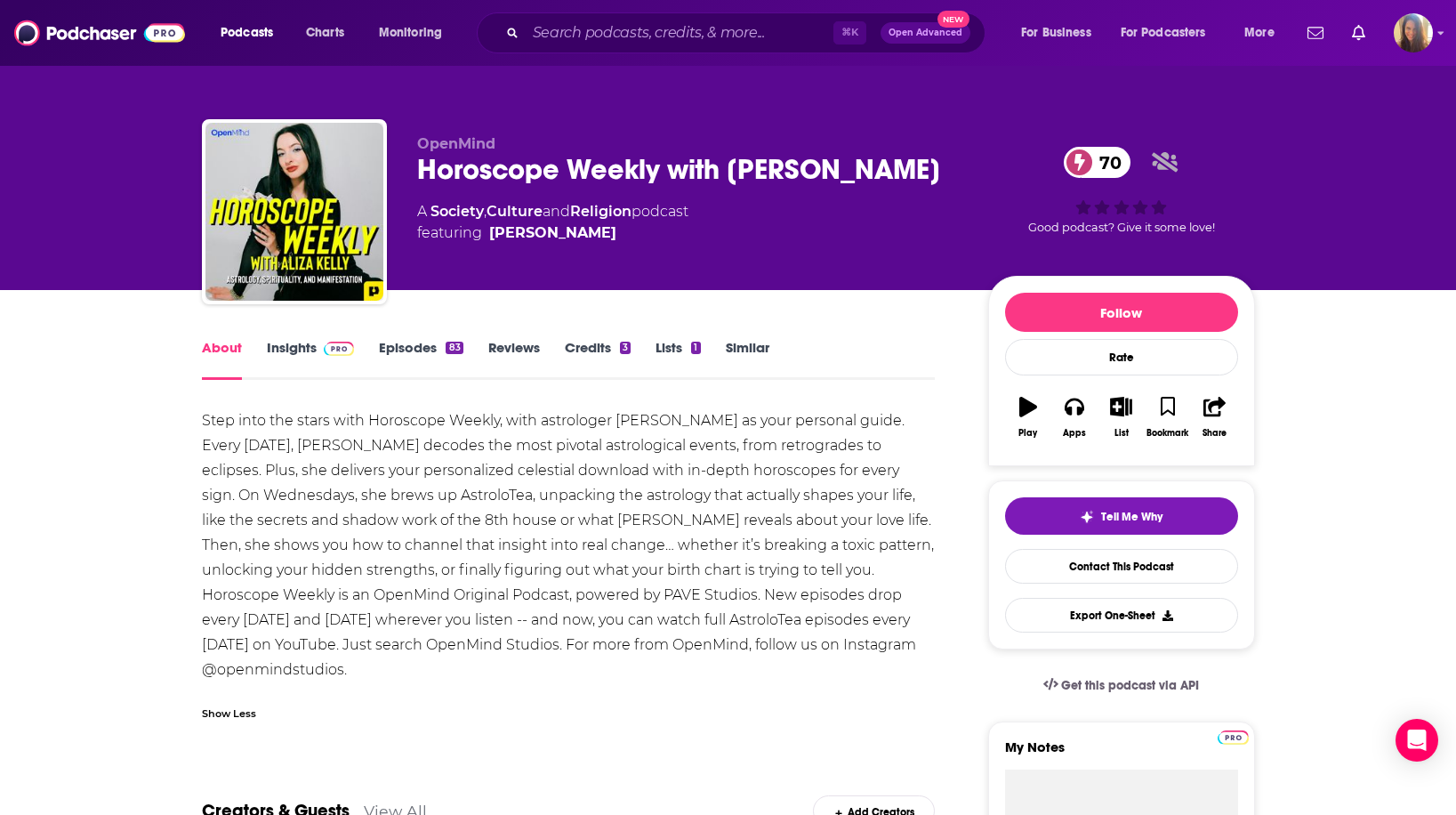
click at [326, 344] on img at bounding box center [339, 348] width 31 height 14
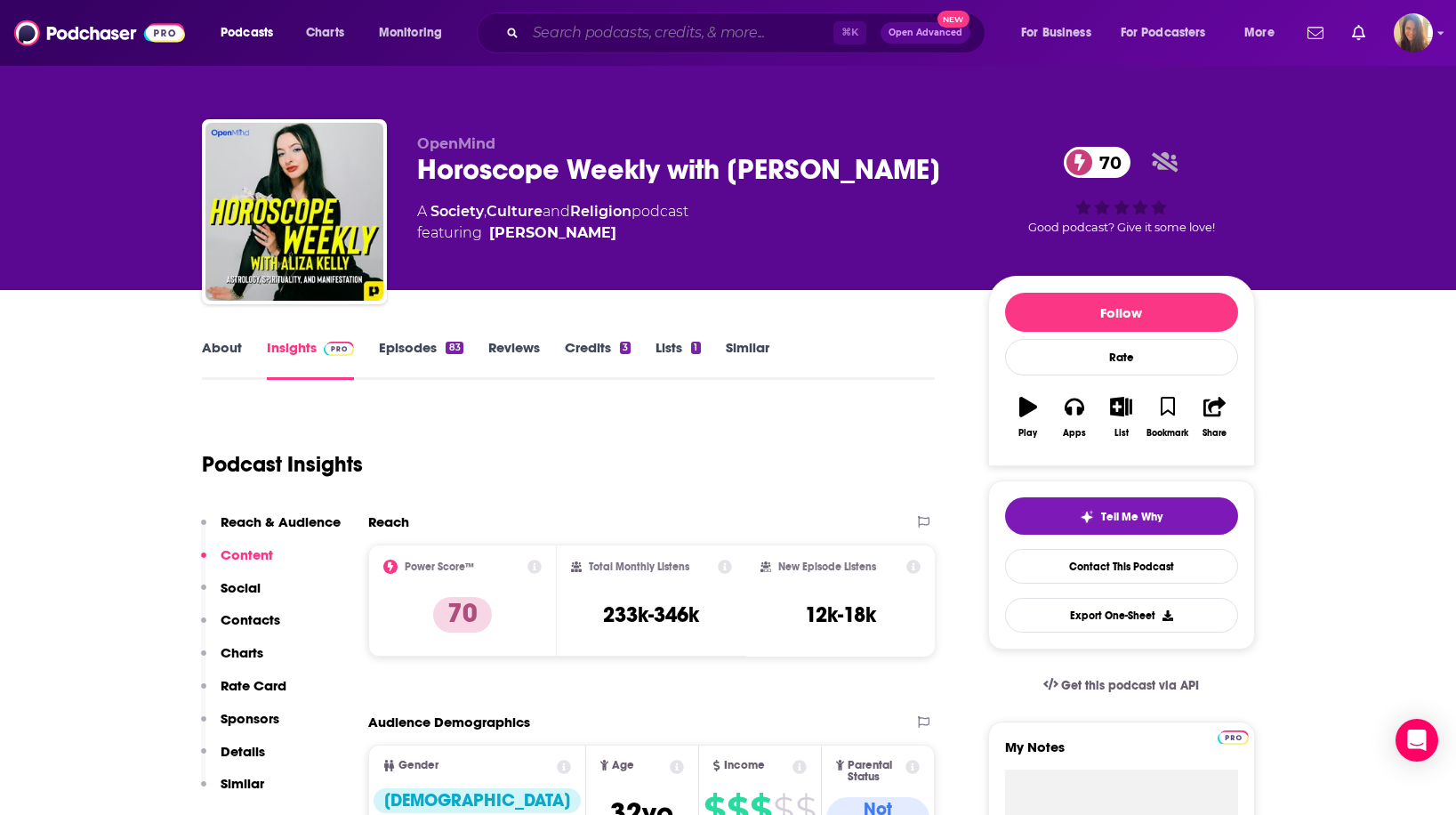
click at [604, 39] on input "Search podcasts, credits, & more..." at bounding box center [680, 33] width 308 height 29
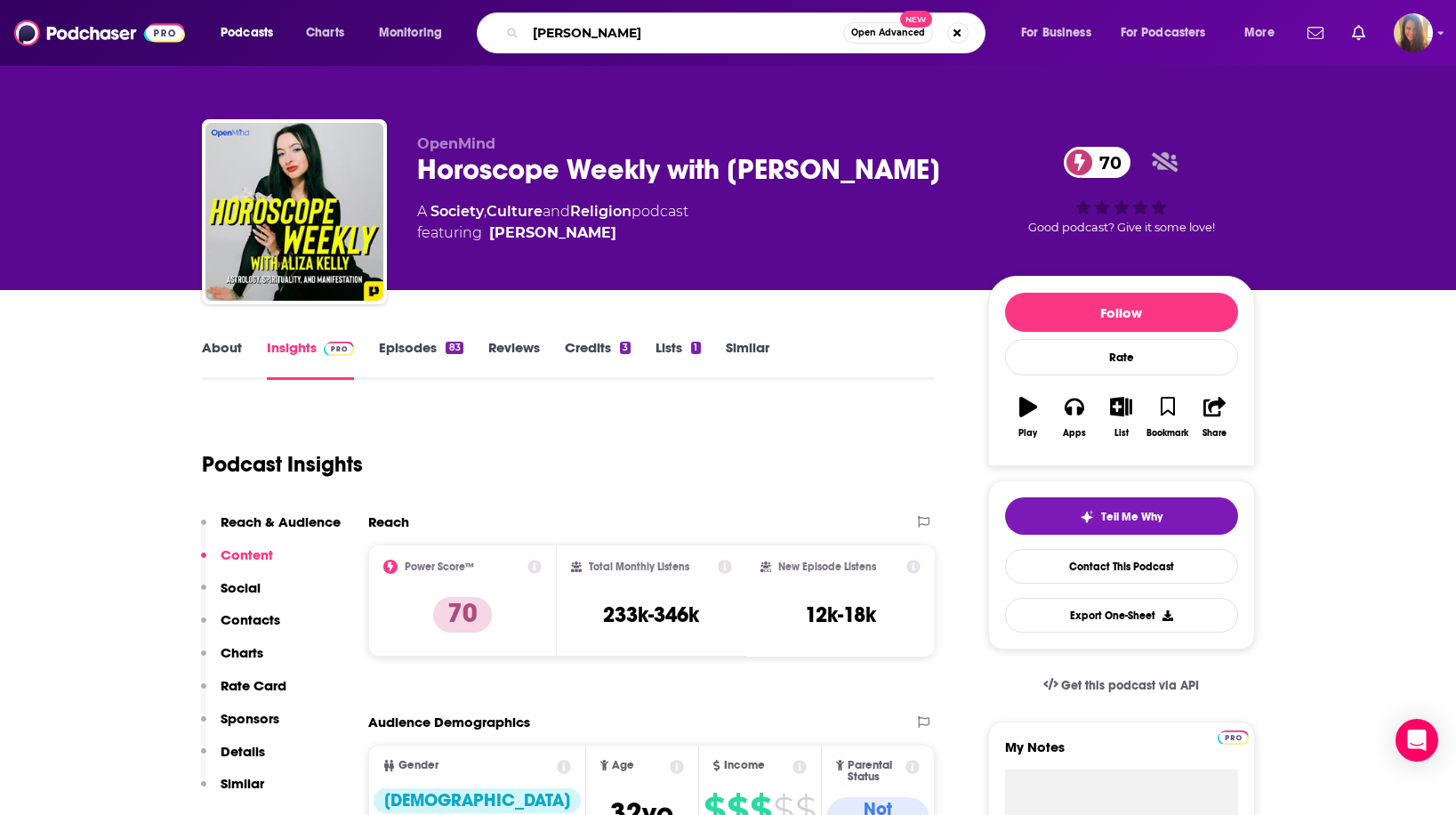
type input "[PERSON_NAME]"
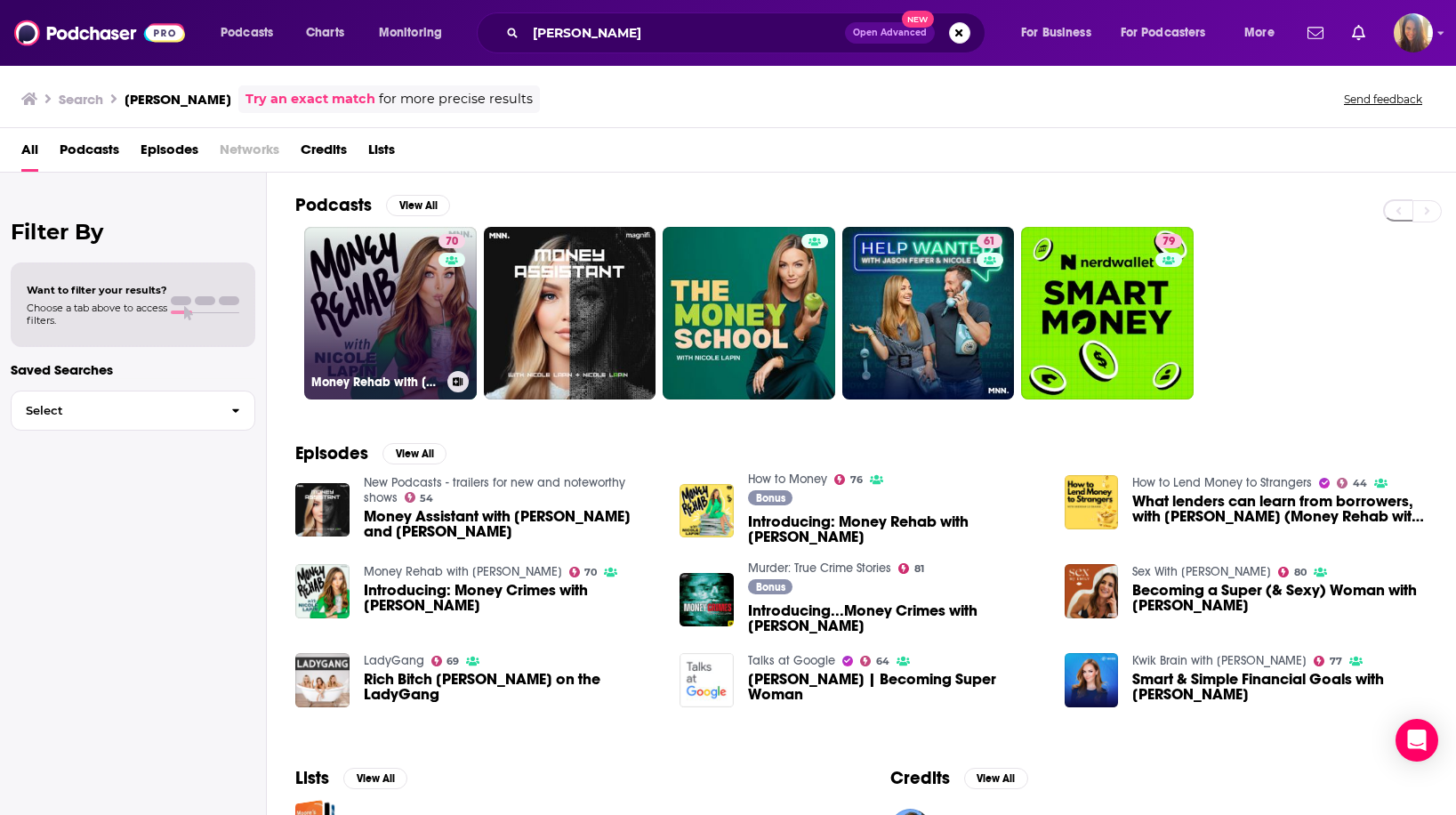
click at [375, 343] on link "70 Money Rehab with [PERSON_NAME]" at bounding box center [389, 313] width 172 height 172
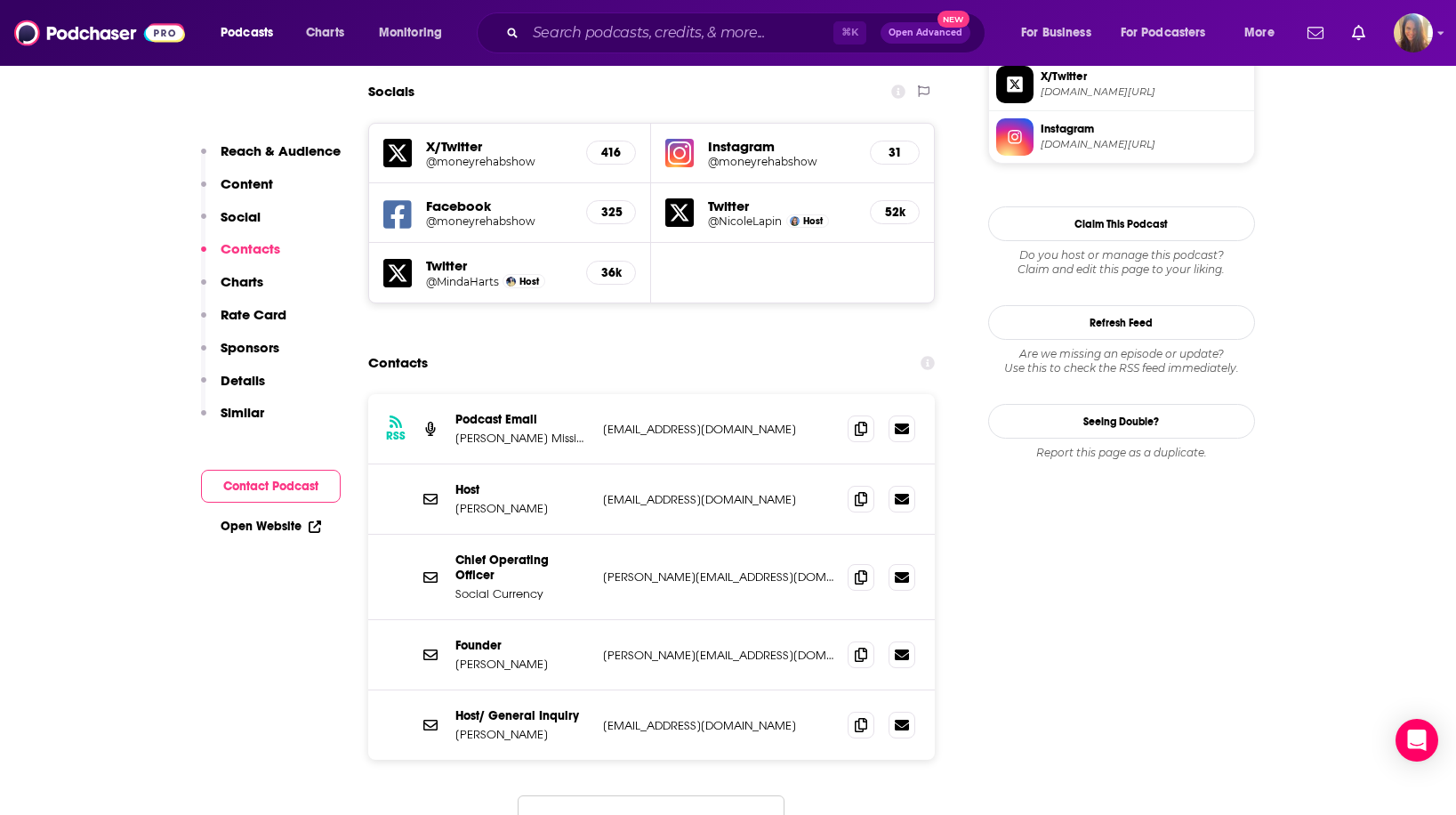
scroll to position [1558, 0]
click at [681, 795] on button "Load More..." at bounding box center [650, 819] width 266 height 48
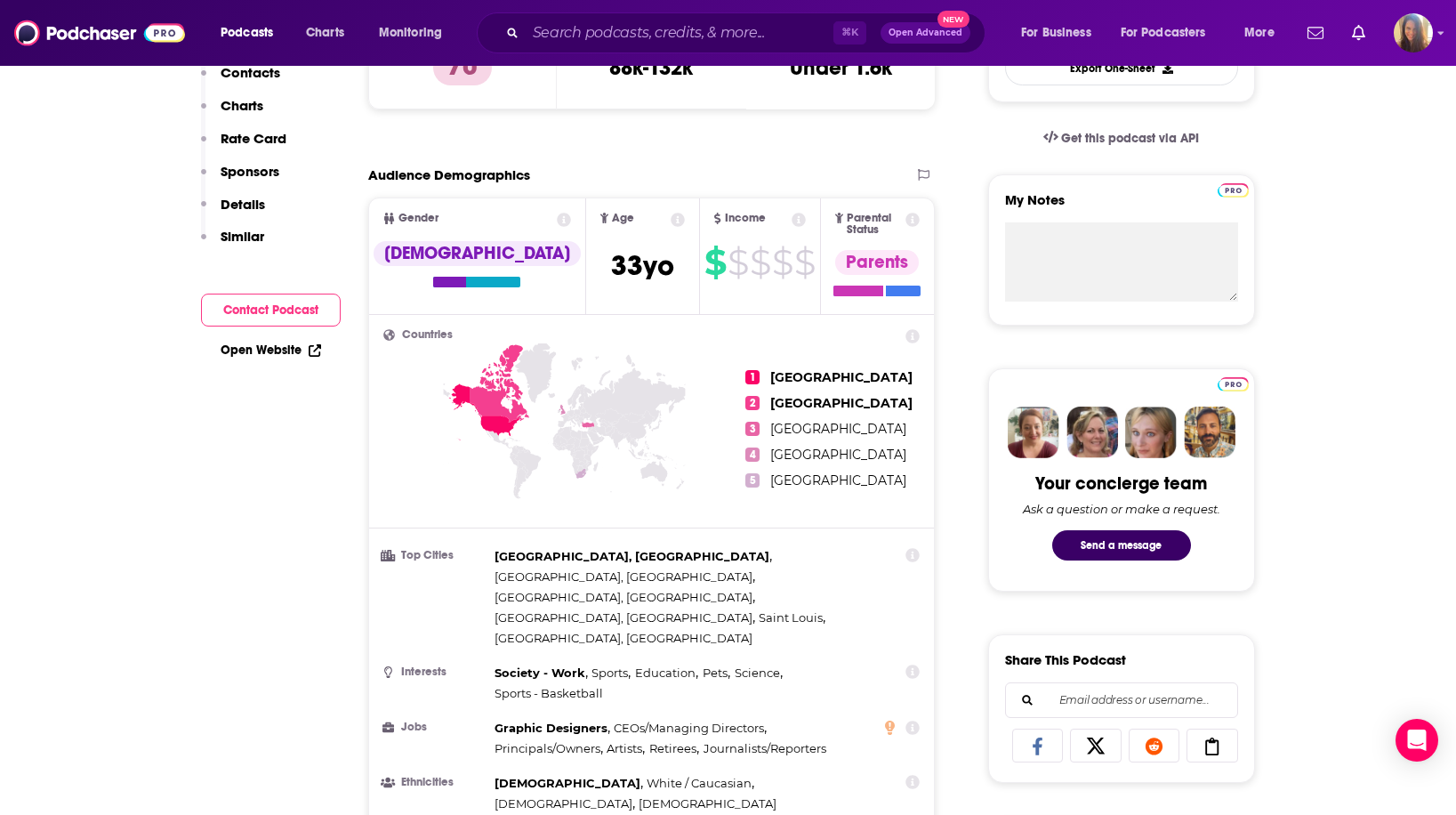
scroll to position [0, 0]
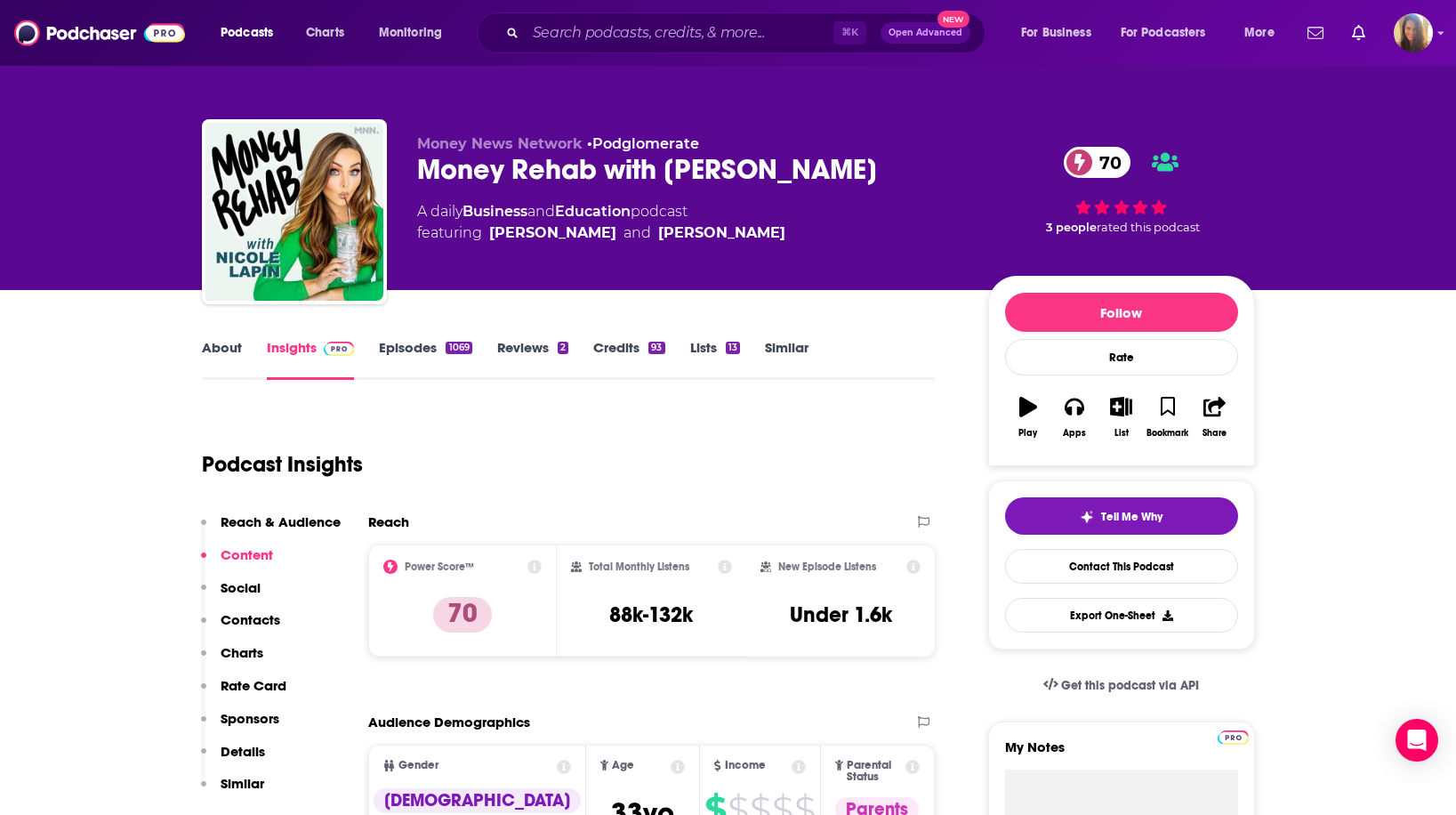
click at [219, 350] on link "About" at bounding box center [222, 359] width 40 height 41
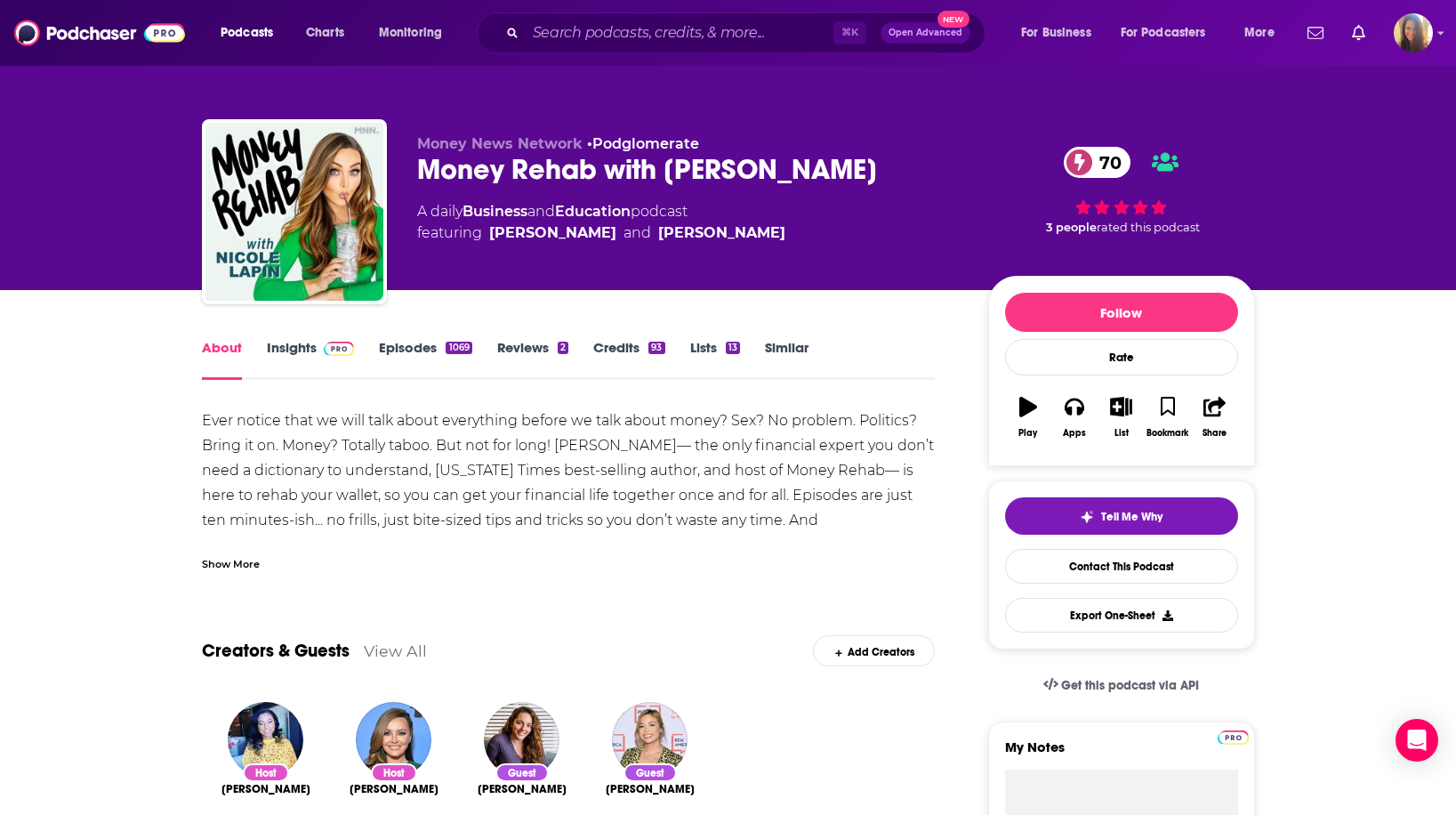
click at [218, 565] on div "Show More" at bounding box center [231, 563] width 58 height 17
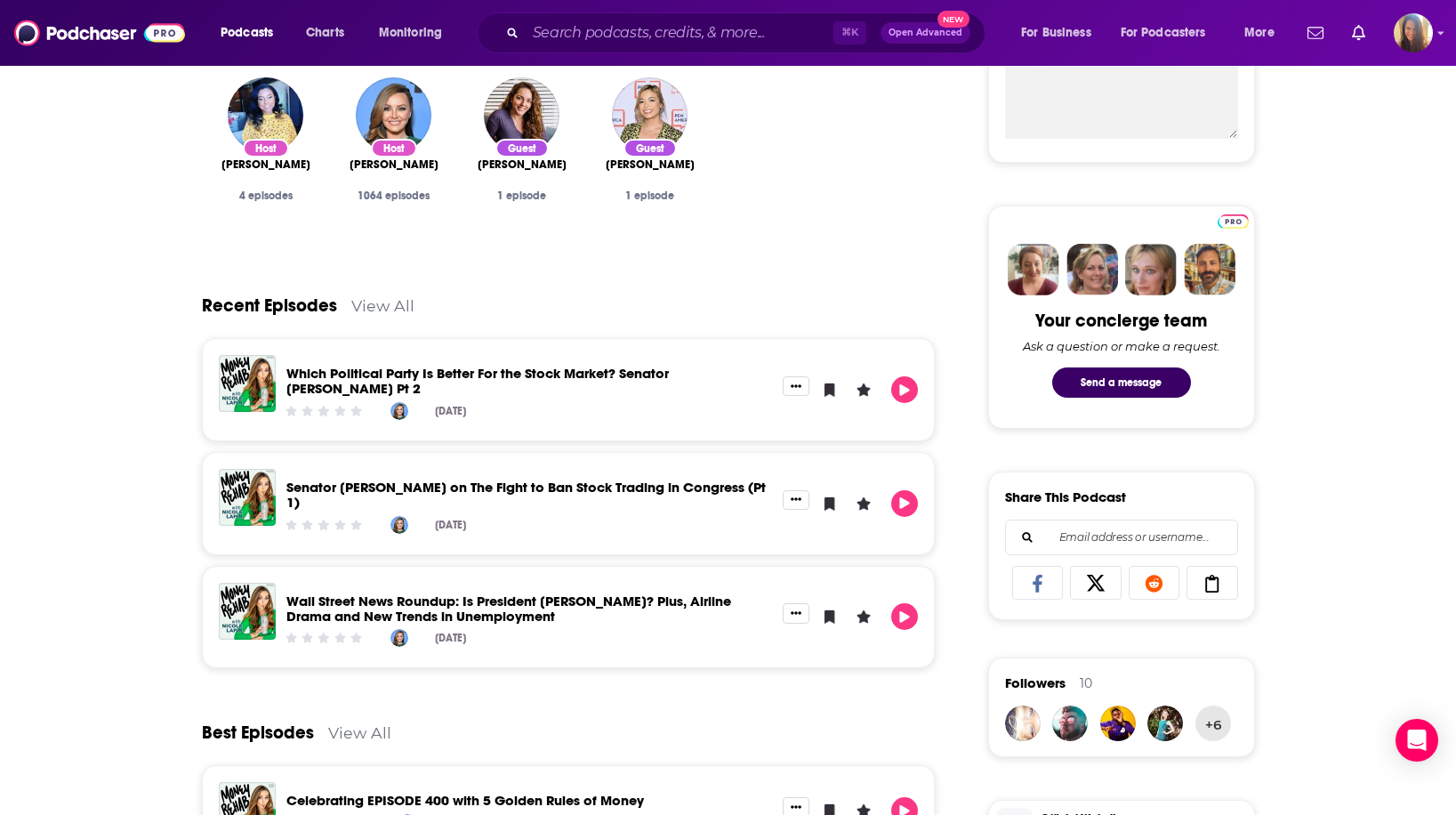
scroll to position [734, 0]
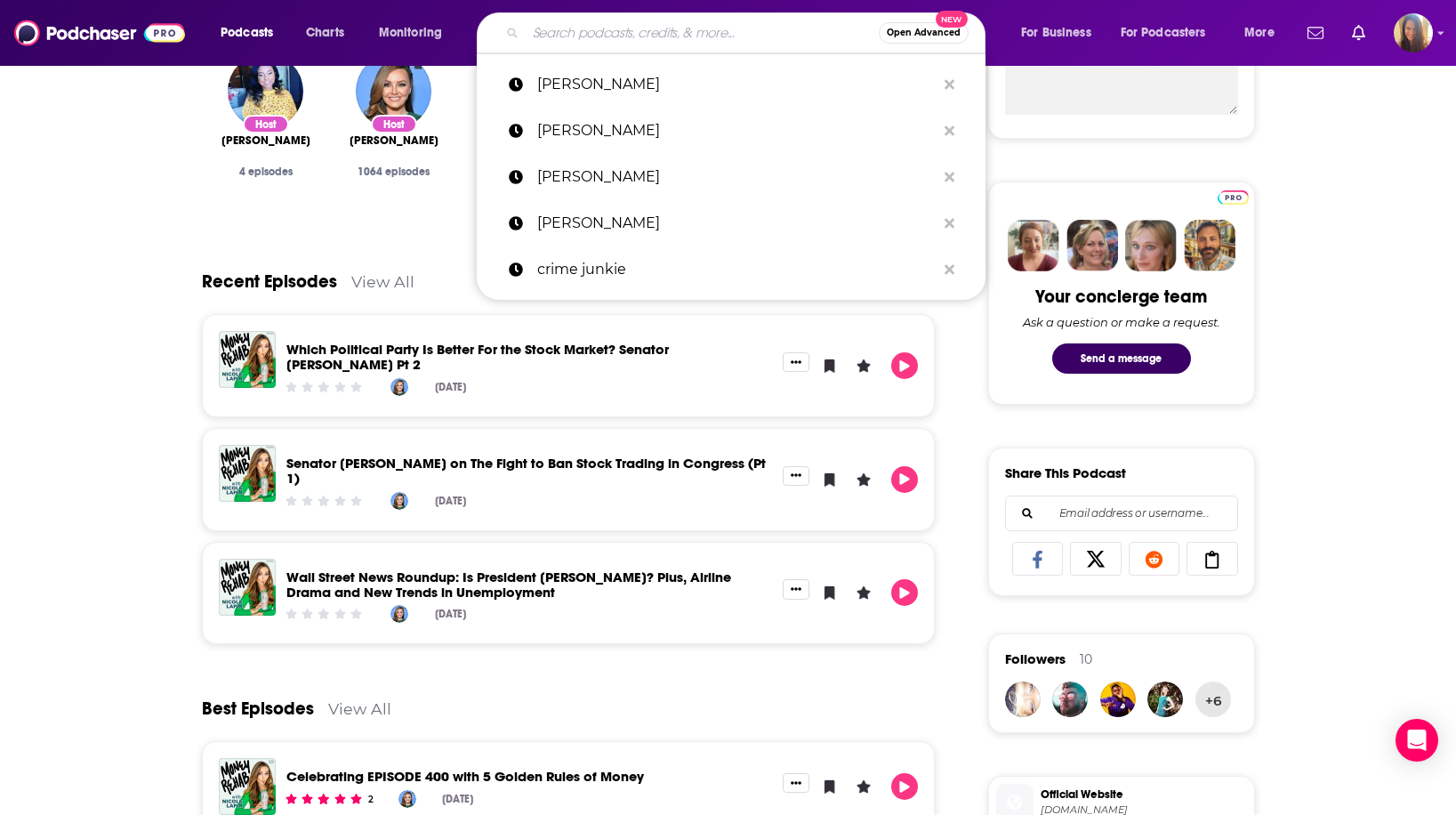
click at [623, 39] on input "Search podcasts, credits, & more..." at bounding box center [702, 33] width 353 height 29
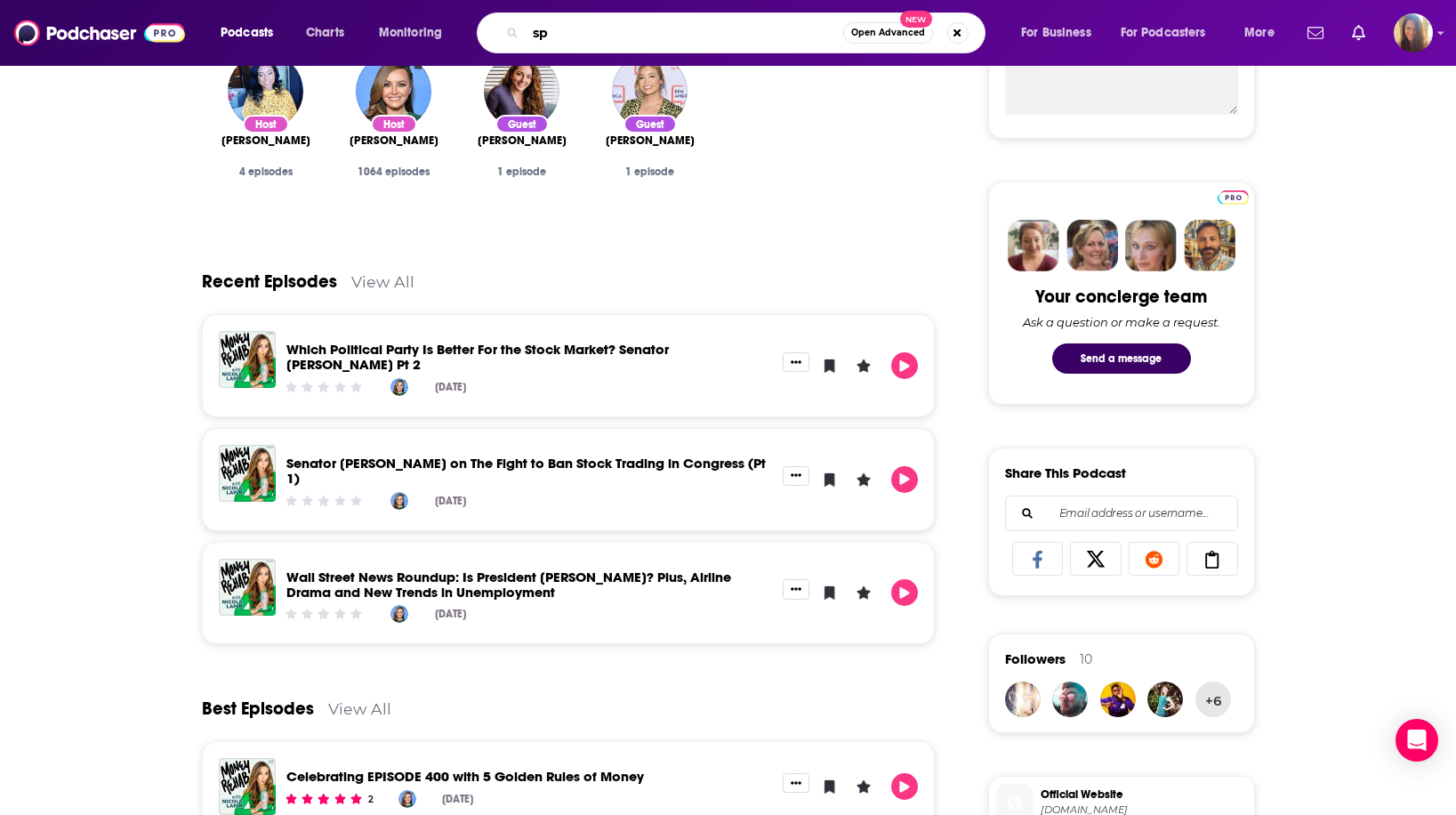
type input "s"
type input "the [PERSON_NAME]"
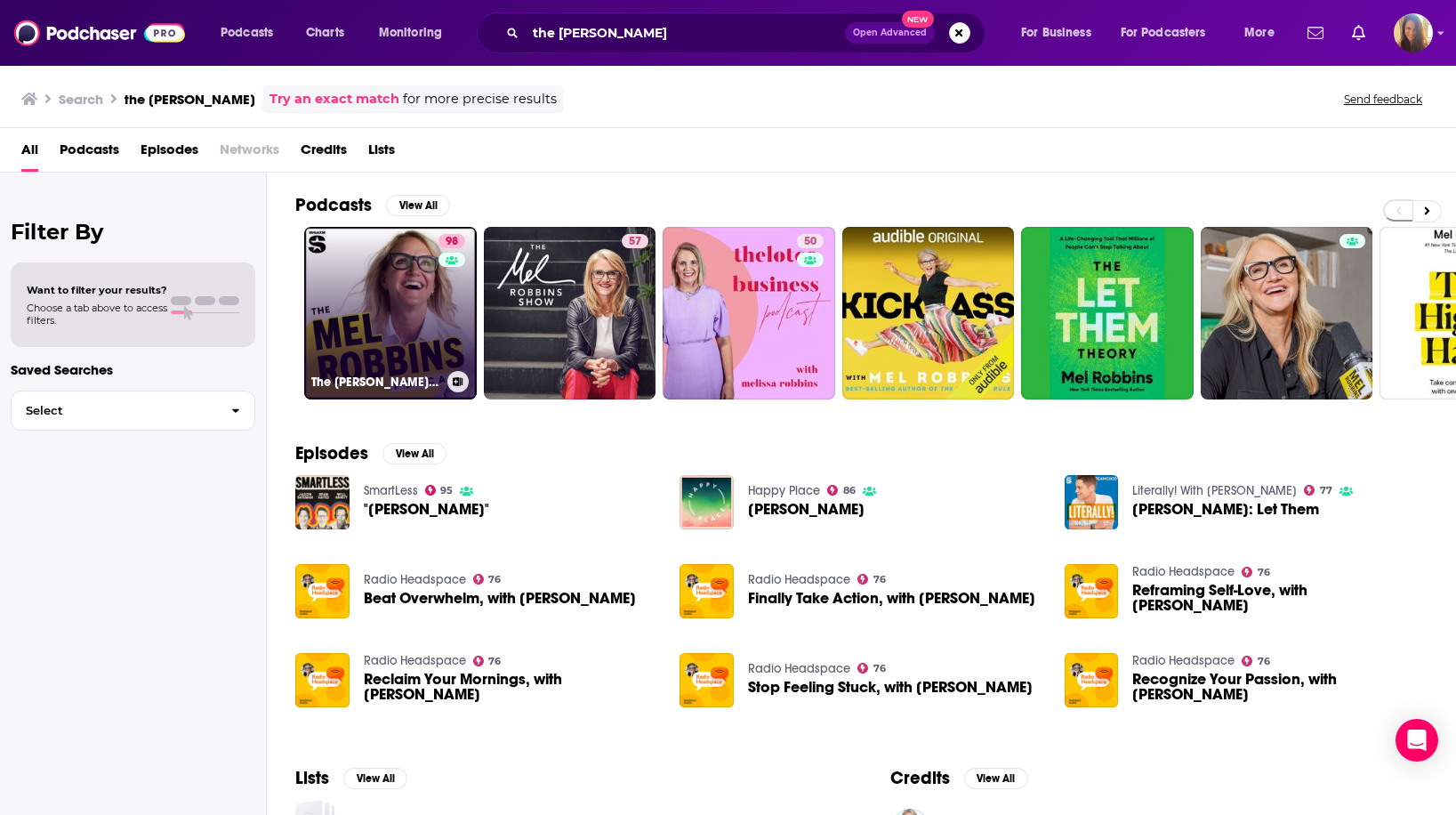
click at [410, 321] on link "98 The [PERSON_NAME] Podcast" at bounding box center [389, 313] width 172 height 172
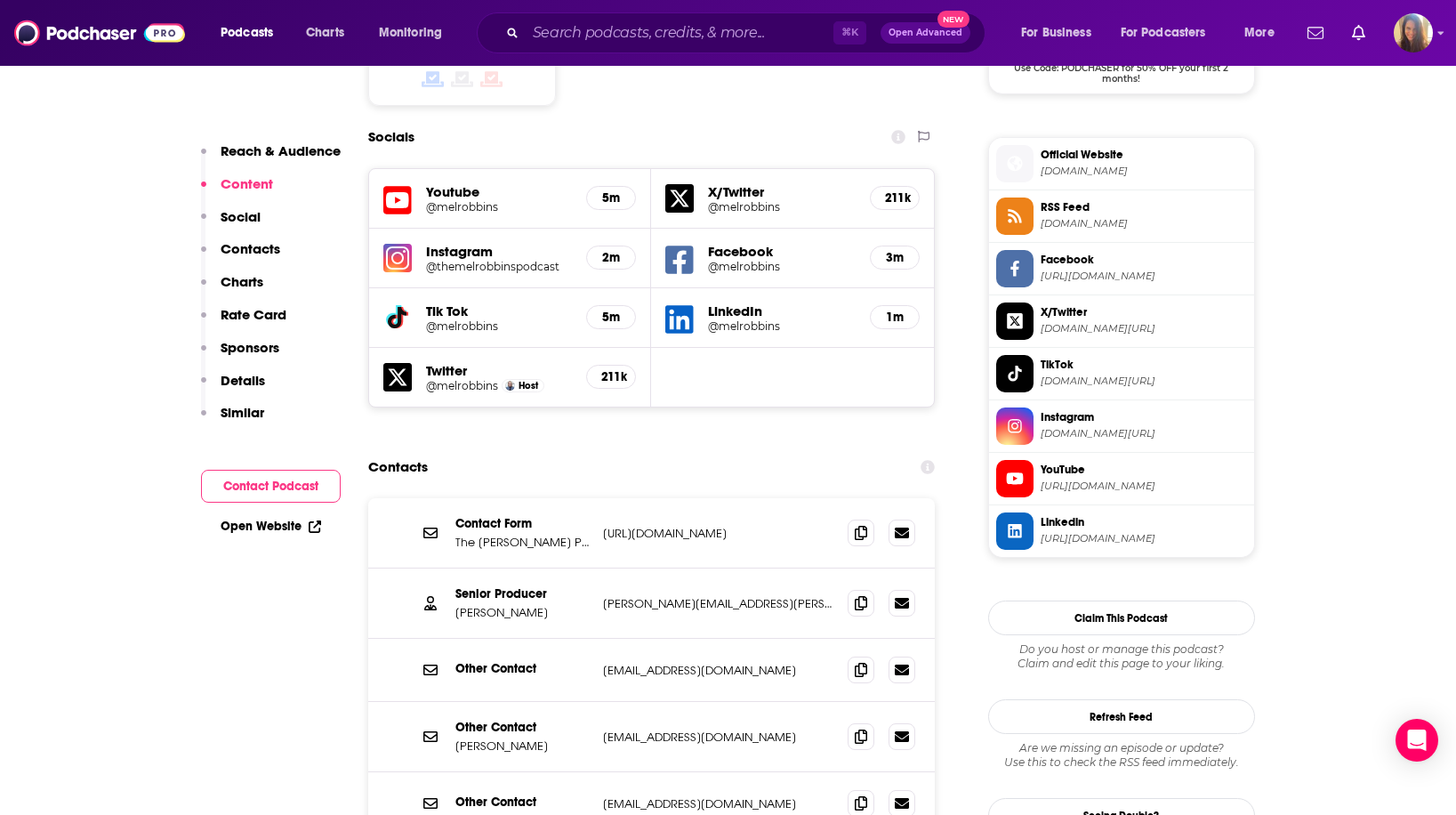
scroll to position [1680, 0]
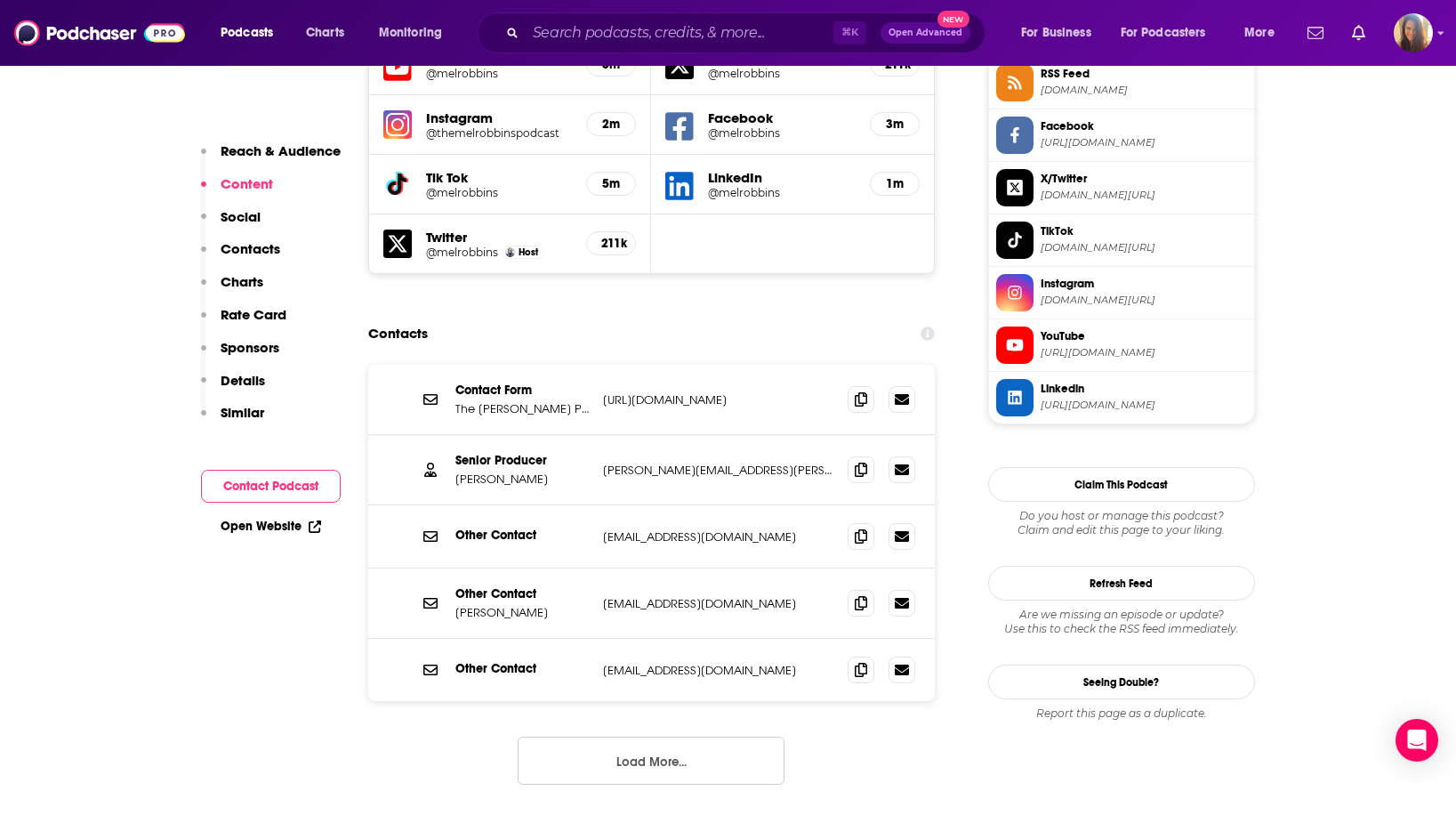
click at [603, 463] on p "[PERSON_NAME][EMAIL_ADDRESS][PERSON_NAME][DOMAIN_NAME]" at bounding box center [718, 471] width 231 height 15
click at [573, 569] on div "Other Contact [PERSON_NAME] [EMAIL_ADDRESS][DOMAIN_NAME] [EMAIL_ADDRESS][DOMAIN…" at bounding box center [652, 603] width 567 height 70
click at [649, 737] on button "Load More..." at bounding box center [650, 761] width 266 height 48
